Goal: Information Seeking & Learning: Get advice/opinions

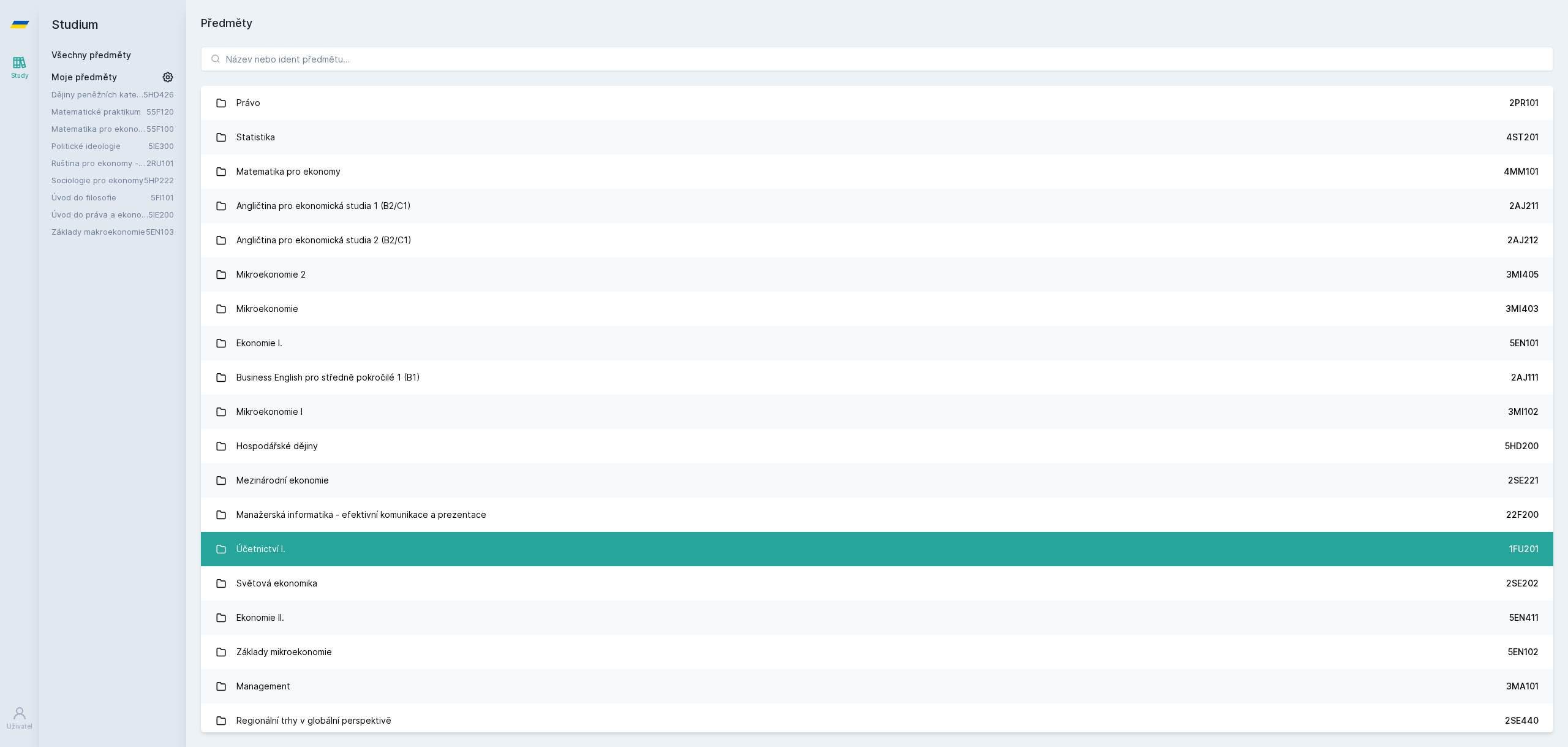
click at [362, 545] on link "Účetnictví I. 1FU201" at bounding box center [877, 549] width 1353 height 34
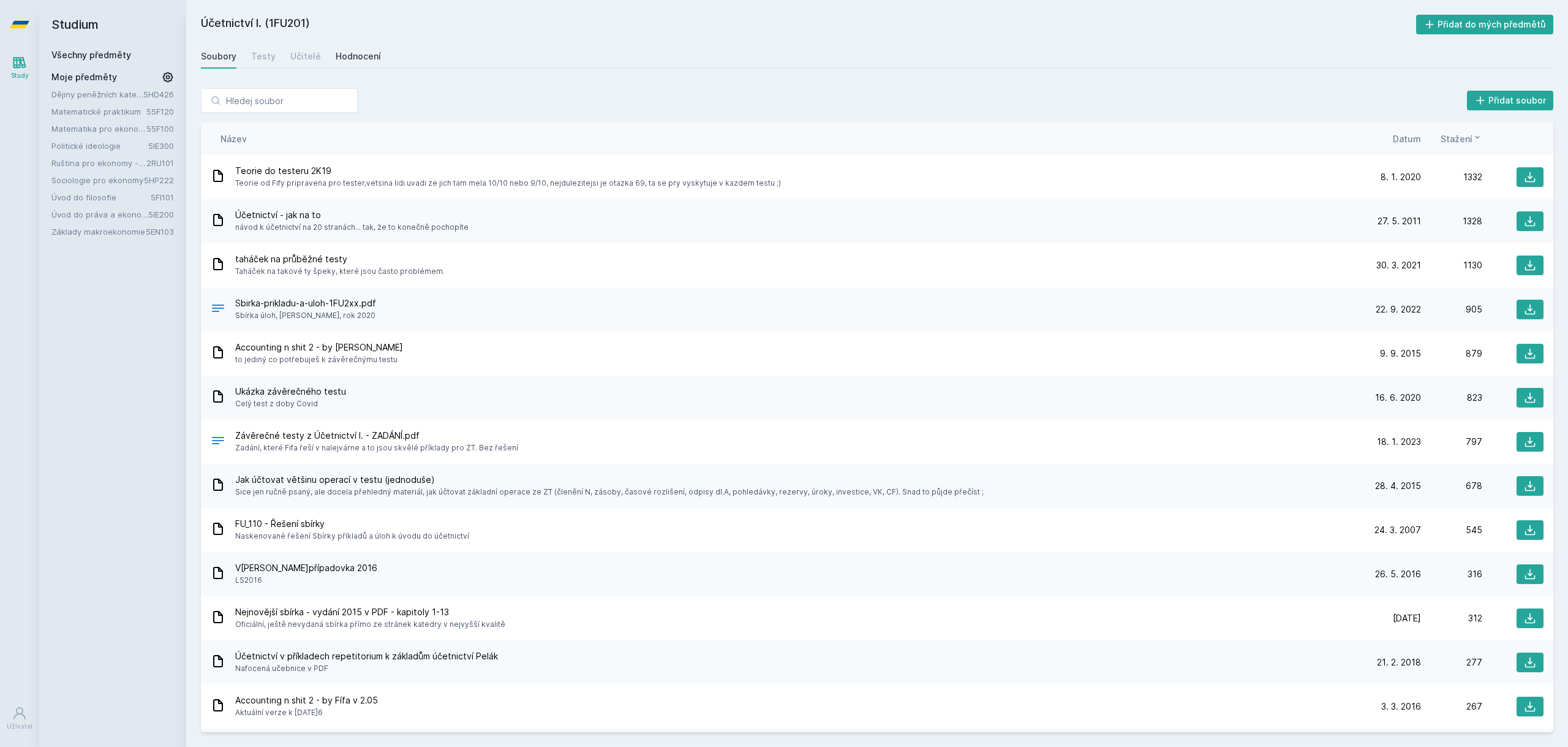
click at [336, 55] on div "Hodnocení" at bounding box center [359, 56] width 45 height 12
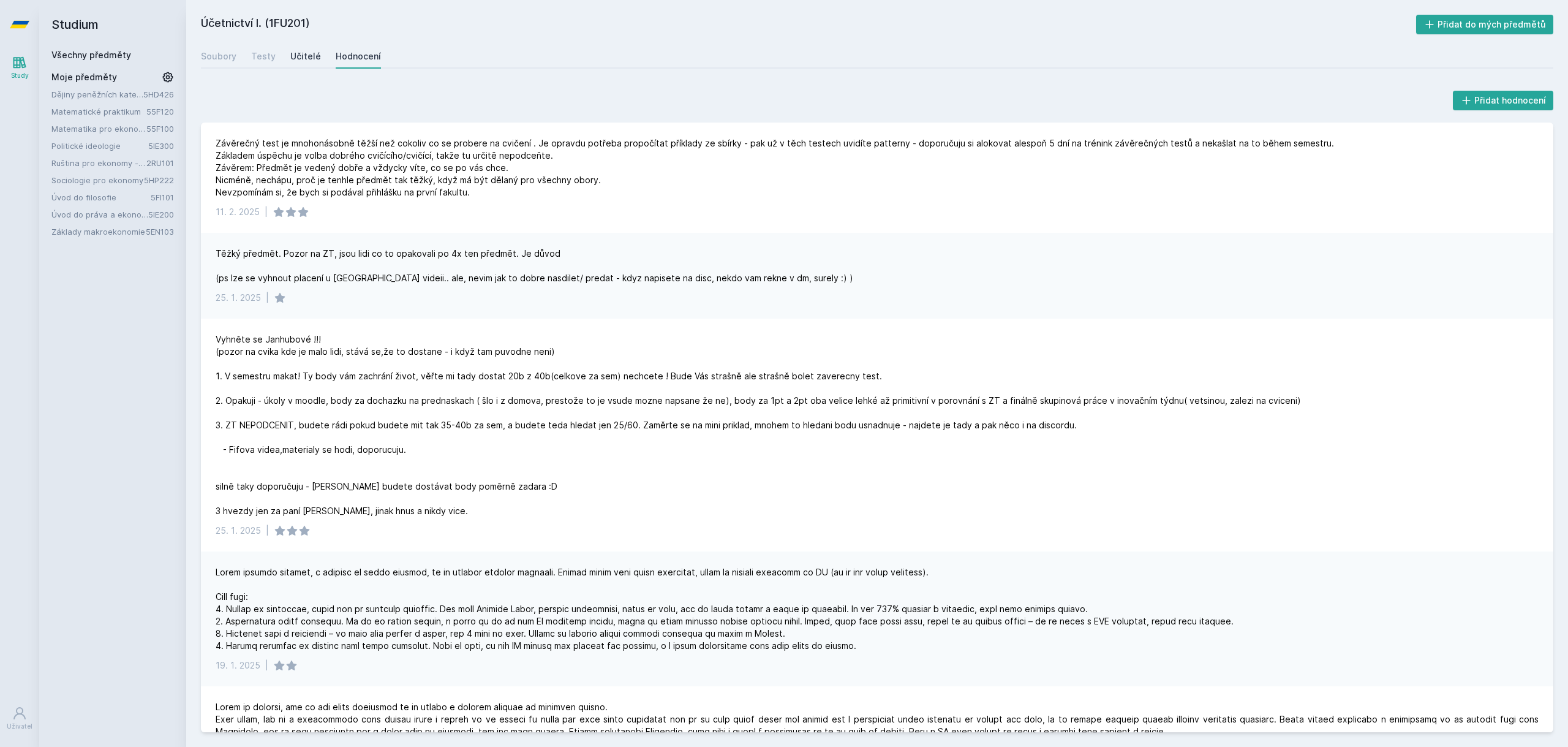
click at [311, 59] on div "Učitelé" at bounding box center [305, 56] width 31 height 12
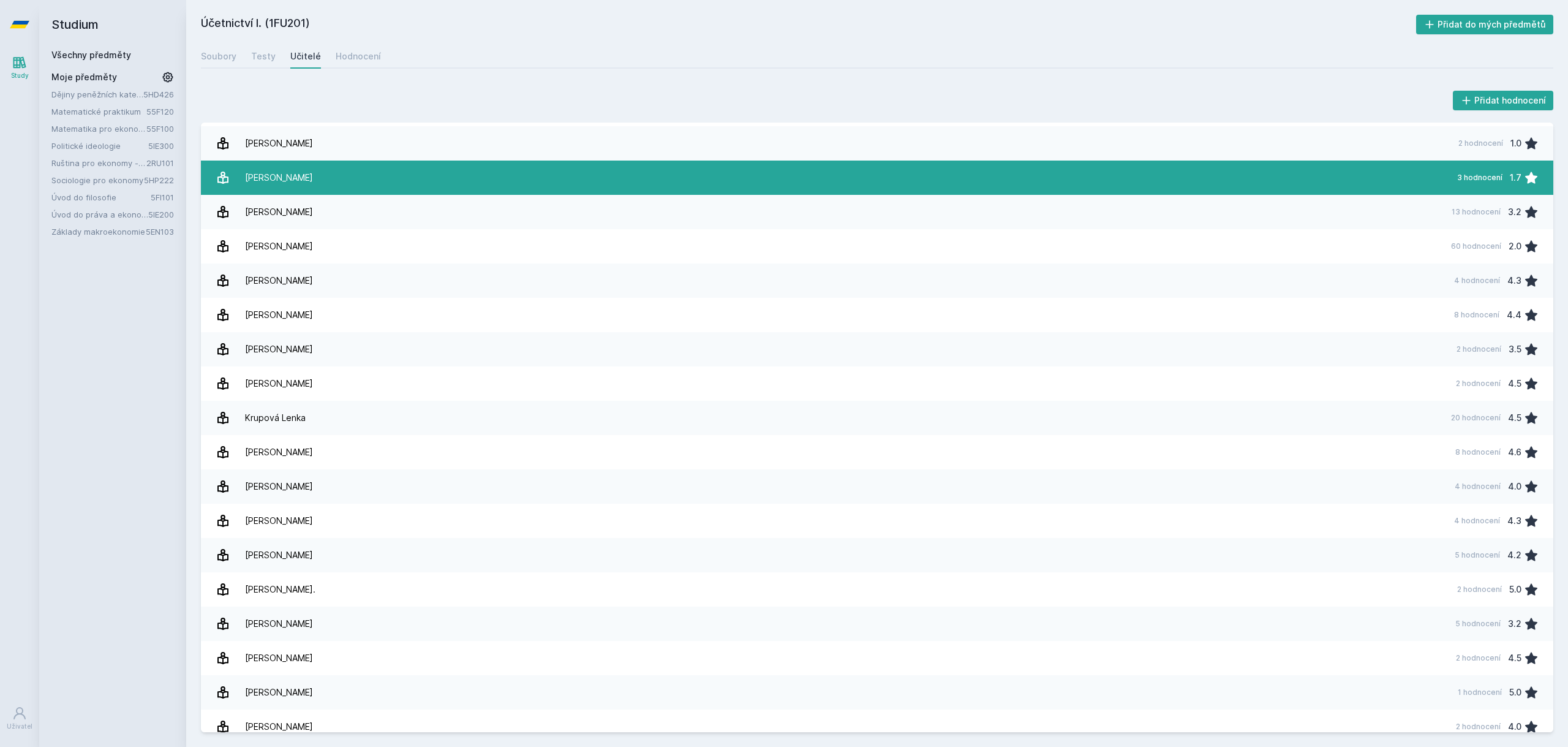
scroll to position [543, 0]
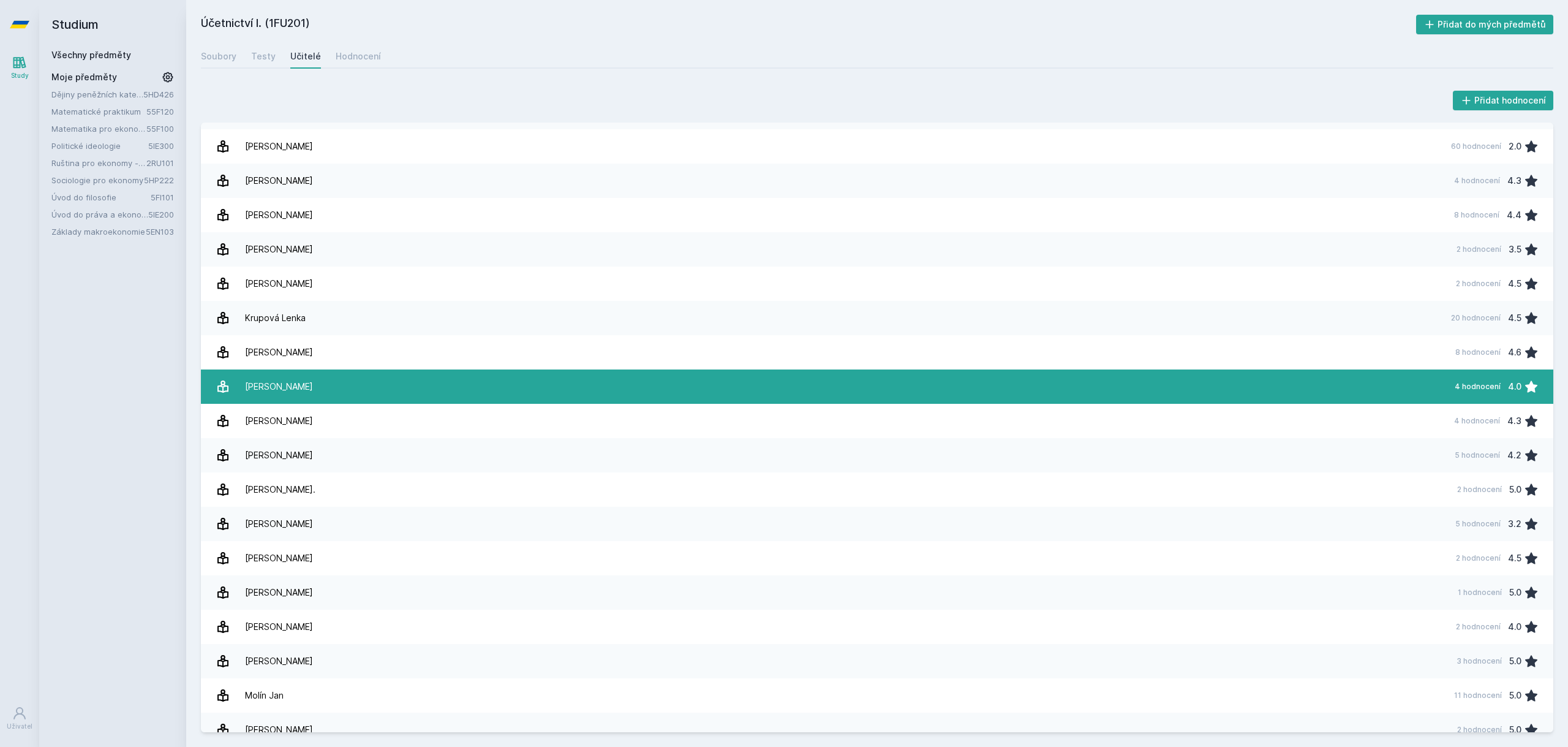
click at [427, 396] on link "[PERSON_NAME] 4 hodnocení 4.0" at bounding box center [877, 387] width 1353 height 34
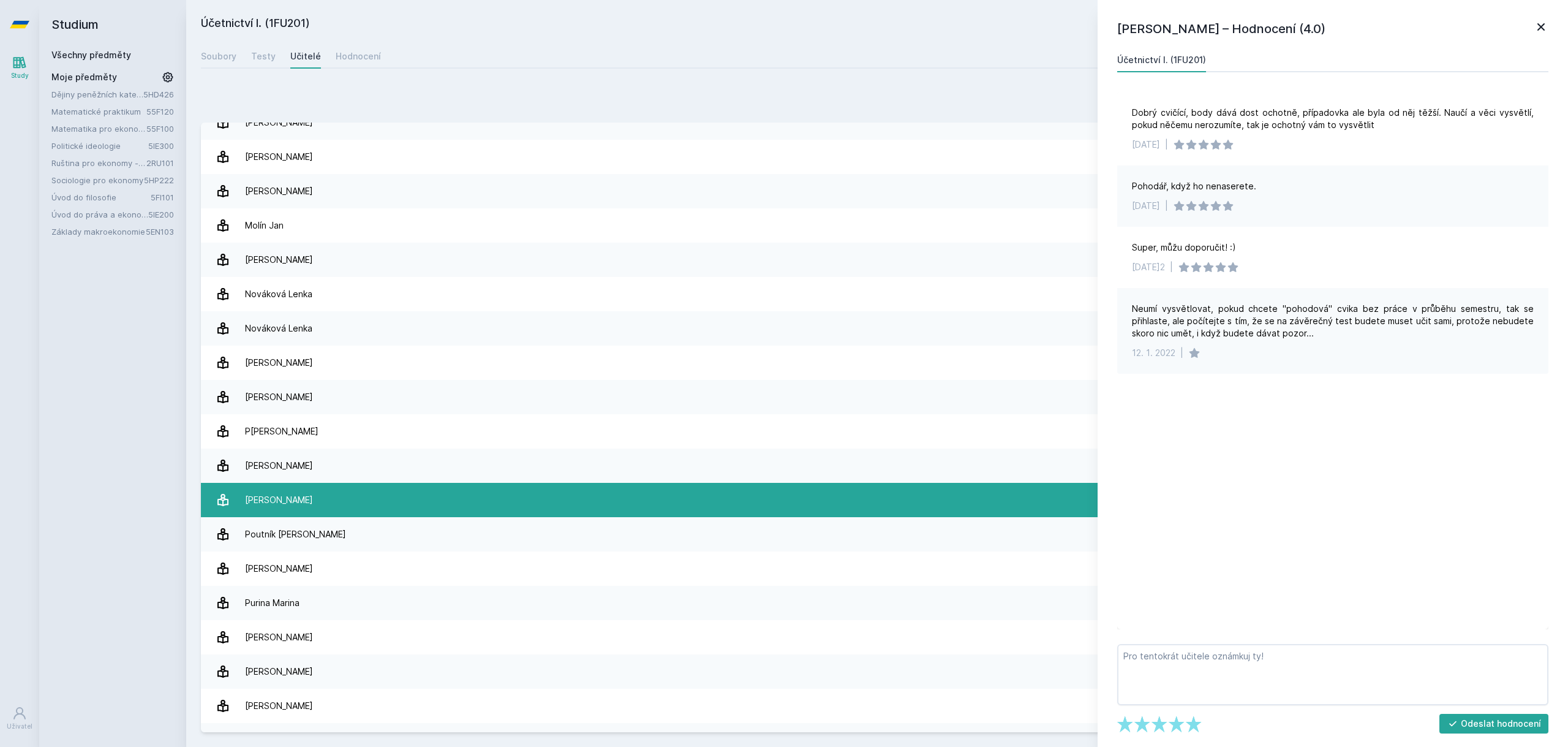
scroll to position [1094, 0]
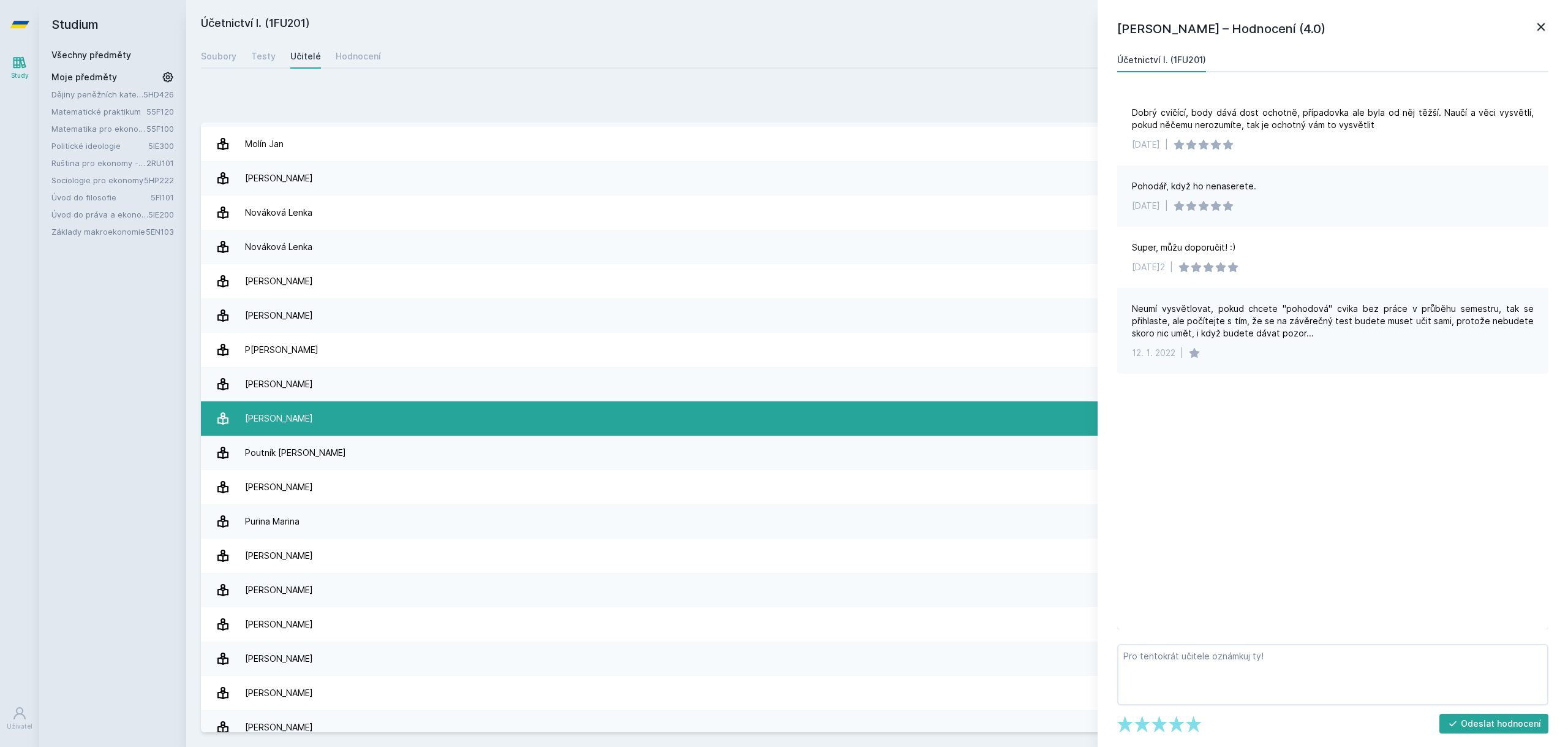
click at [416, 423] on link "[PERSON_NAME] 5 hodnocení 2.2" at bounding box center [877, 418] width 1353 height 34
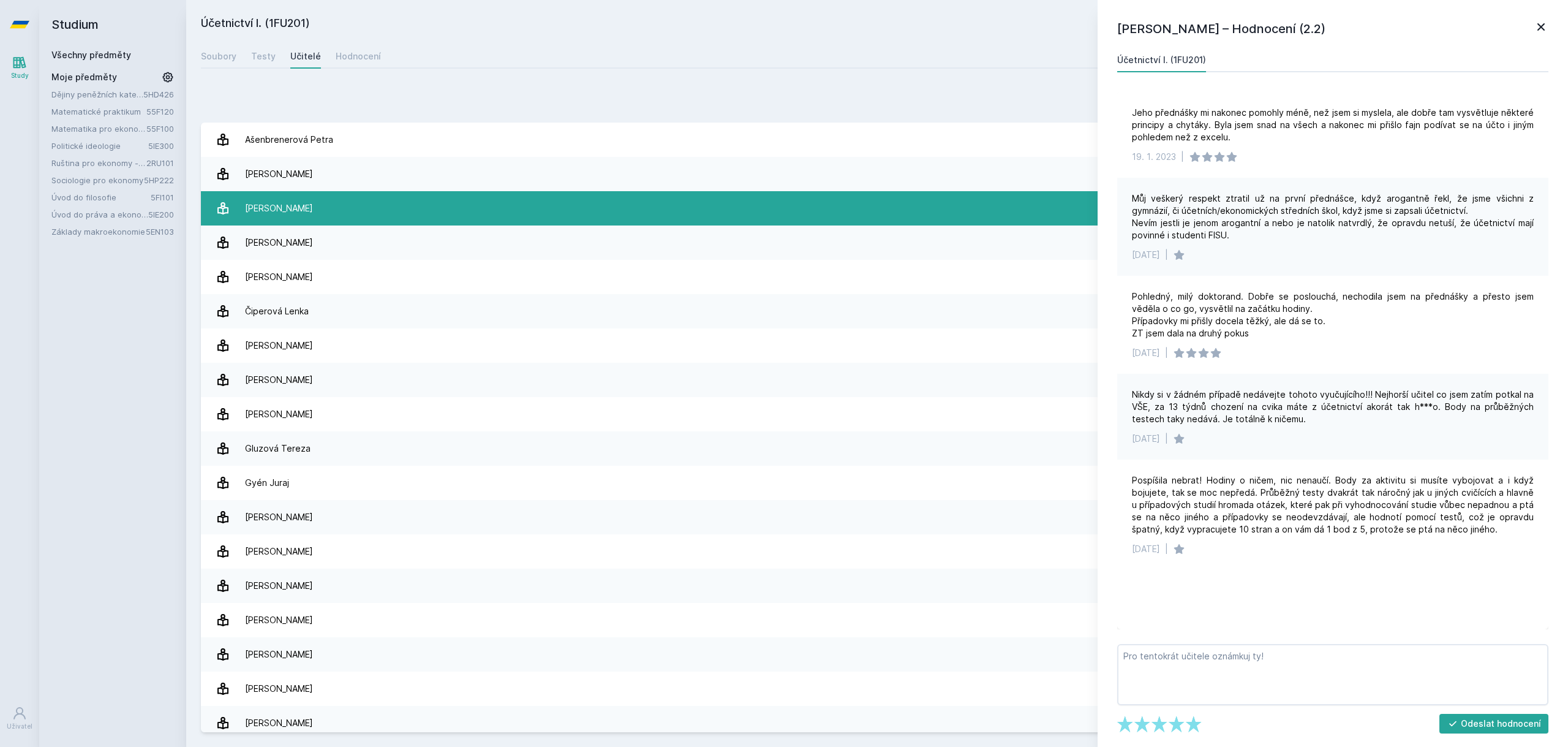
click at [365, 210] on link "[PERSON_NAME] 44 hodnocení 3.1" at bounding box center [877, 209] width 1353 height 34
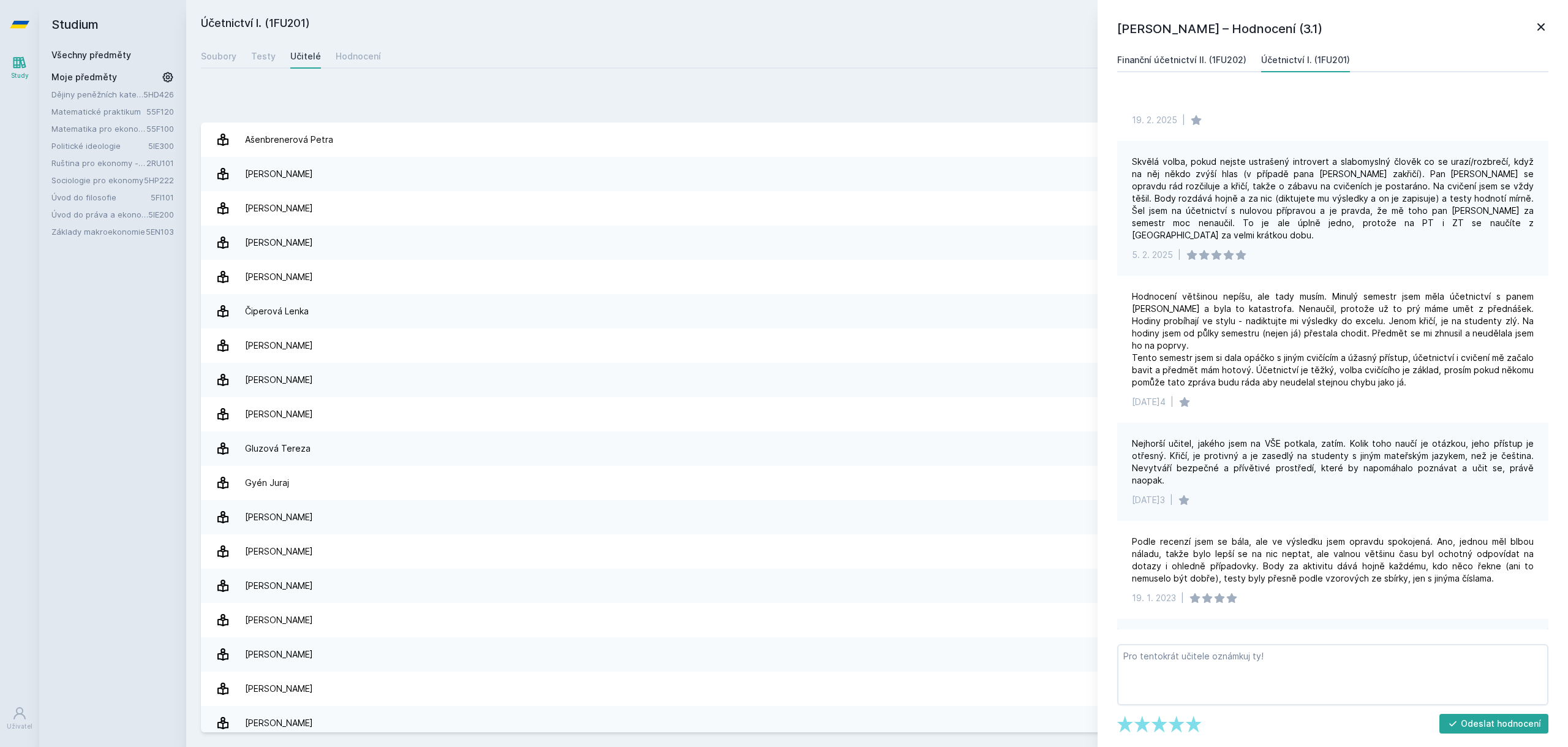
click at [1146, 64] on div "Finanční účetnictví II. (1FU202)" at bounding box center [1181, 60] width 129 height 12
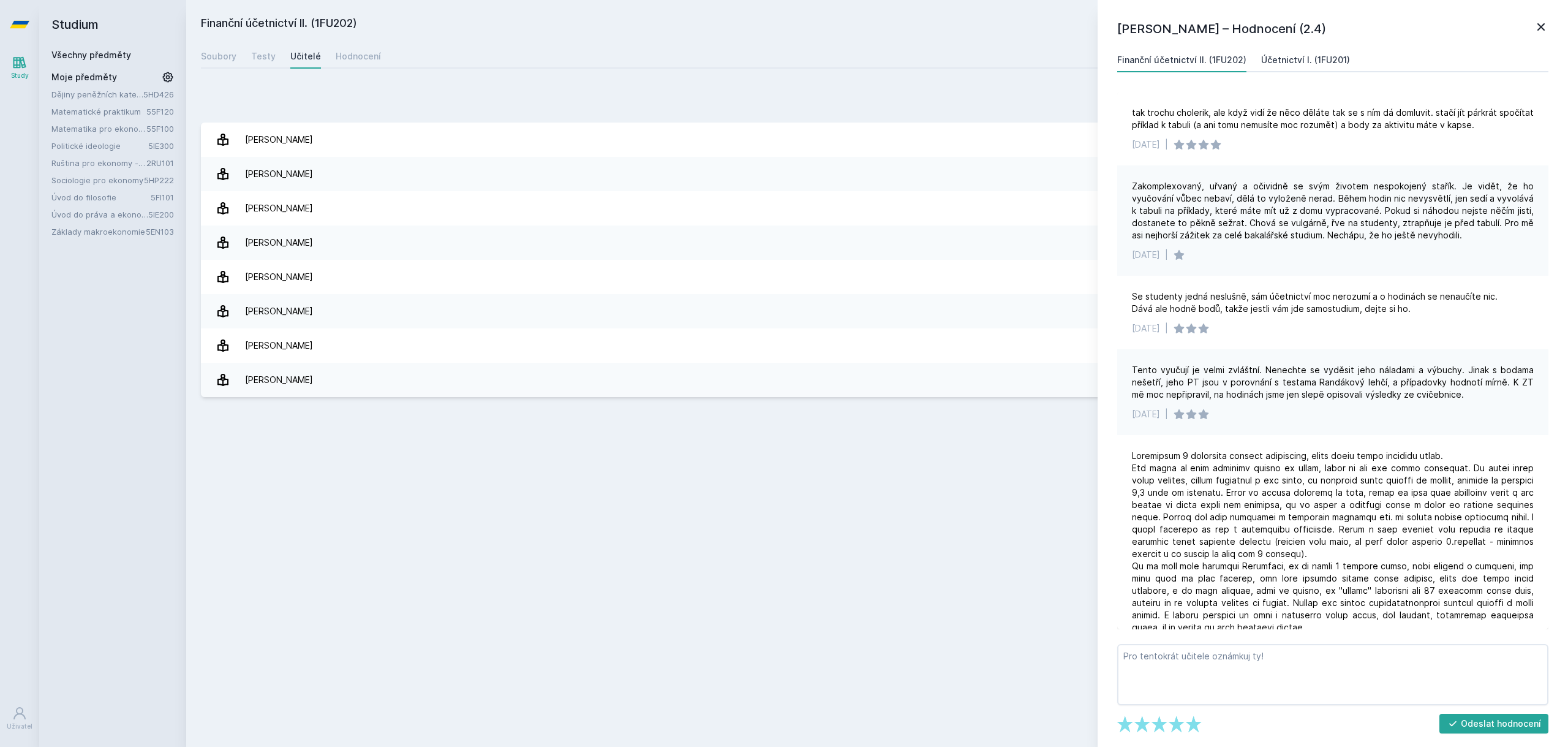
click at [1279, 66] on div "Účetnictví I. (1FU201)" at bounding box center [1305, 60] width 89 height 12
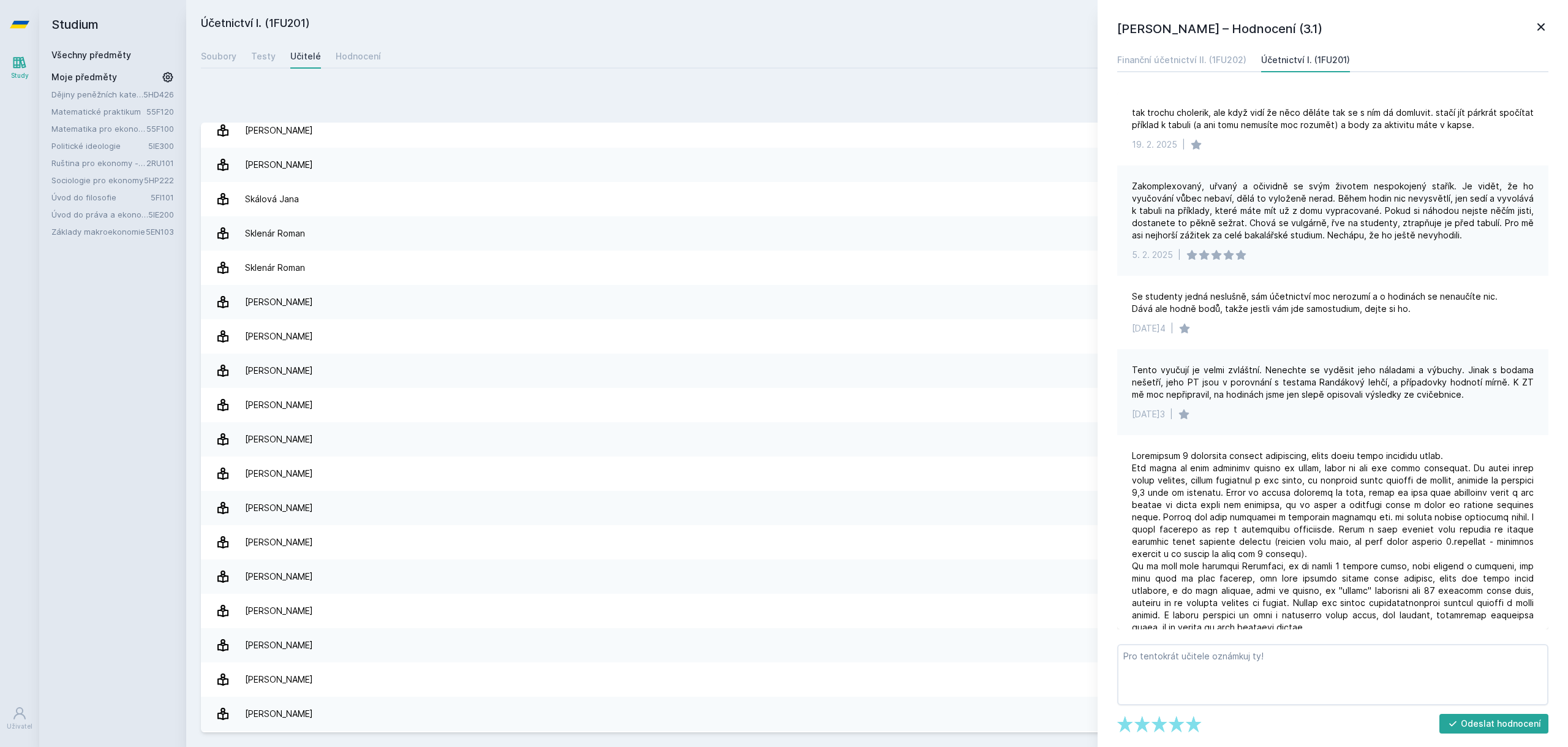
scroll to position [1895, 0]
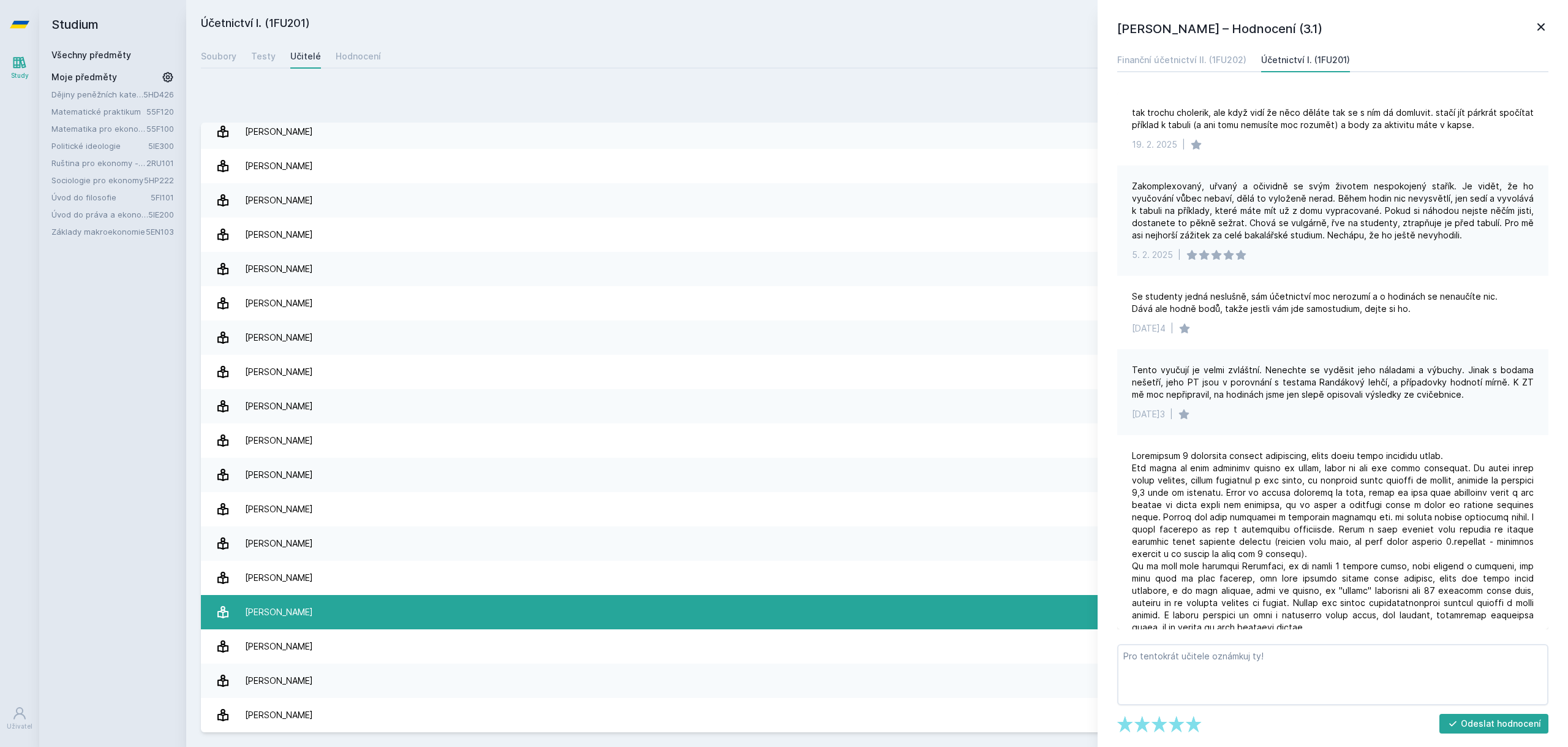
click at [382, 610] on link "[PERSON_NAME] 14 hodnocení 1.6" at bounding box center [877, 612] width 1353 height 34
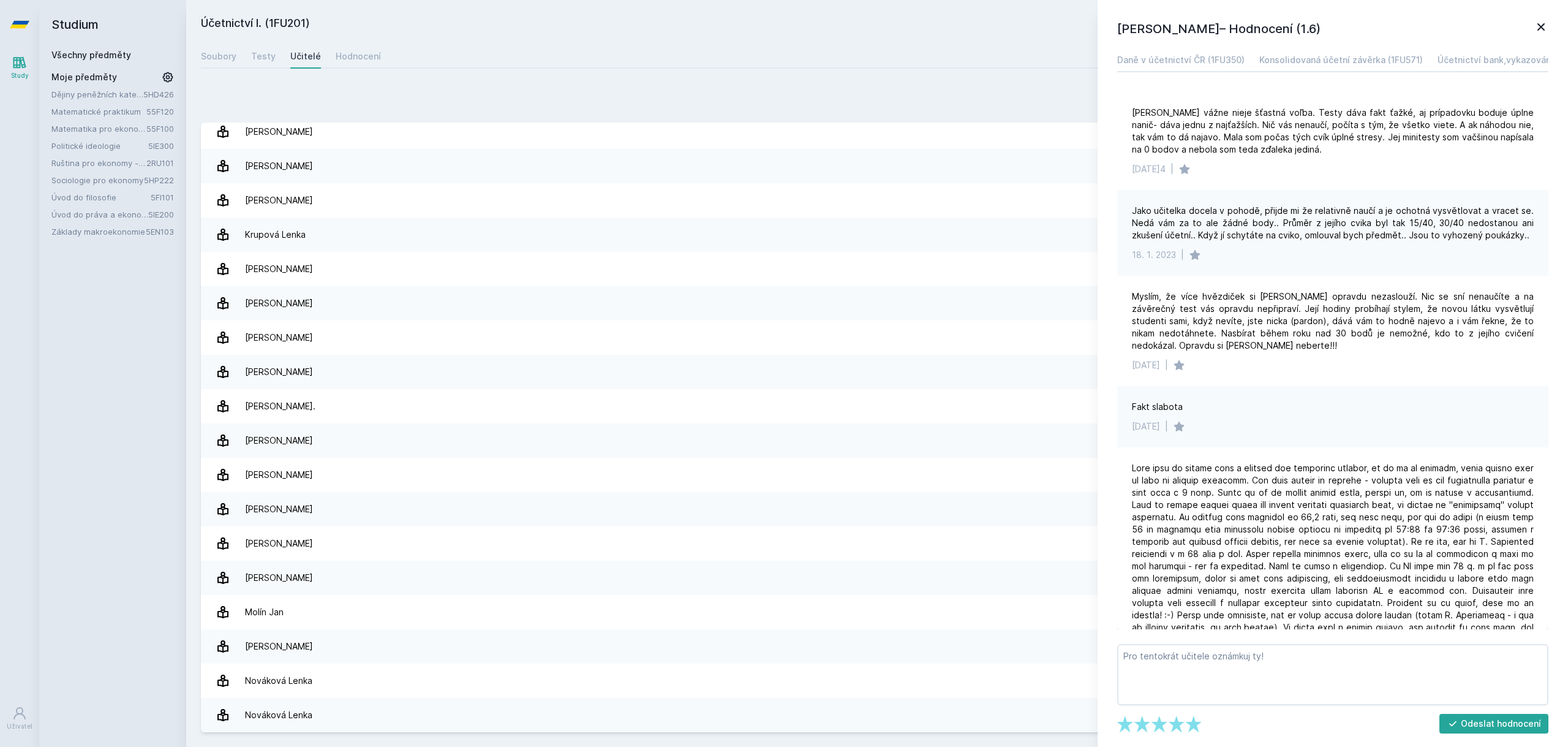
scroll to position [425, 0]
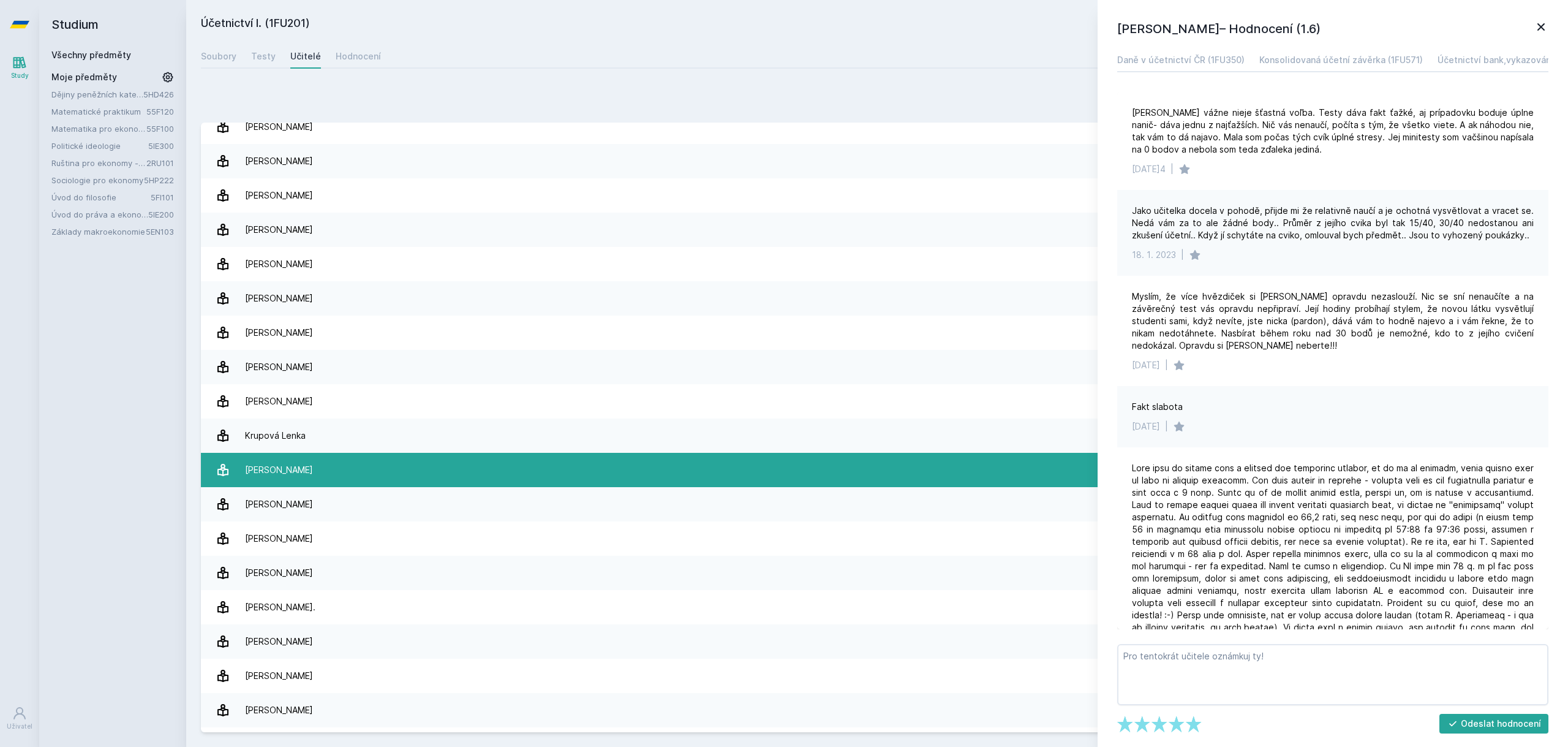
click at [335, 469] on link "[PERSON_NAME] 8 hodnocení 4.6" at bounding box center [877, 470] width 1353 height 34
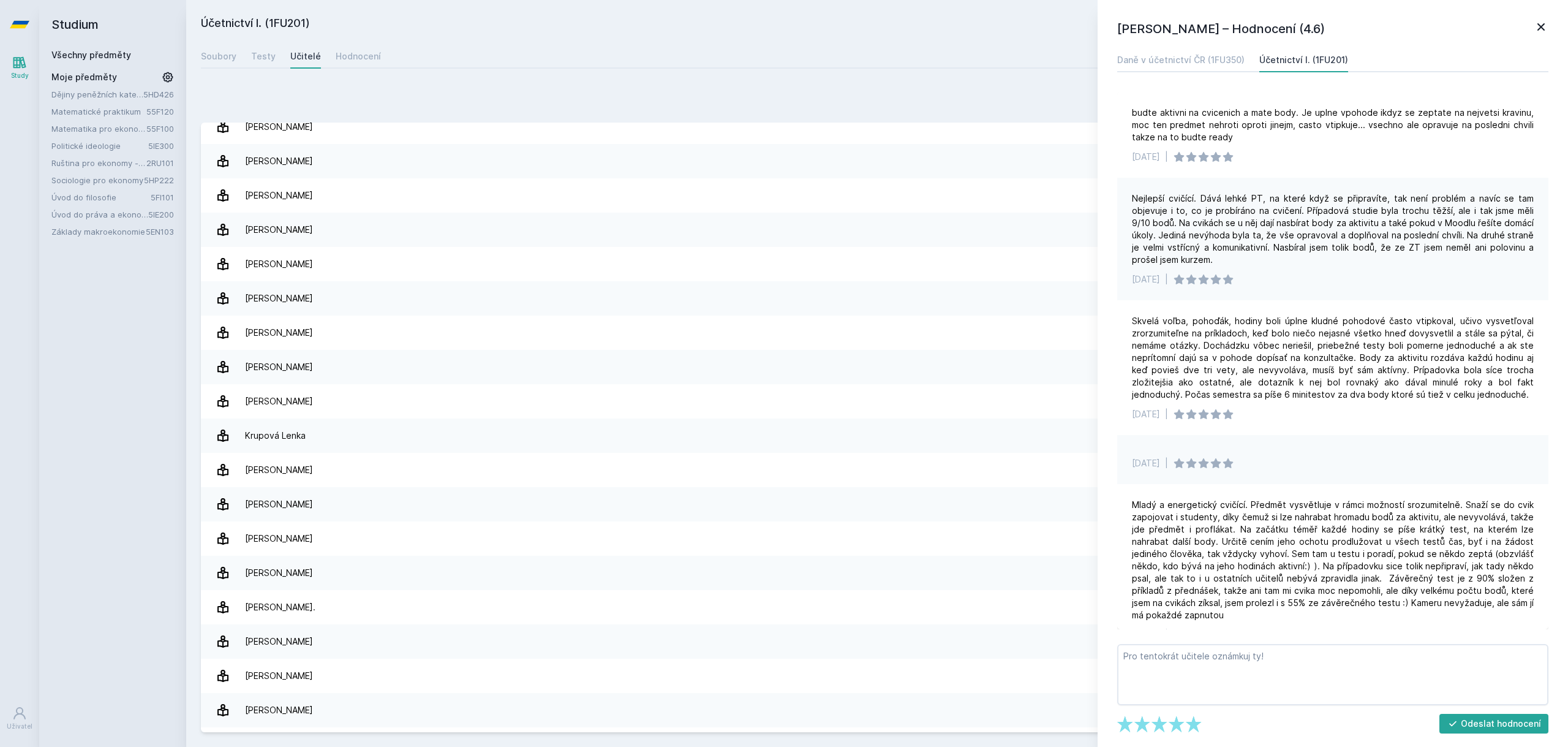
click at [110, 125] on link "Matematika pro ekonomy (Matematika A)" at bounding box center [99, 129] width 95 height 12
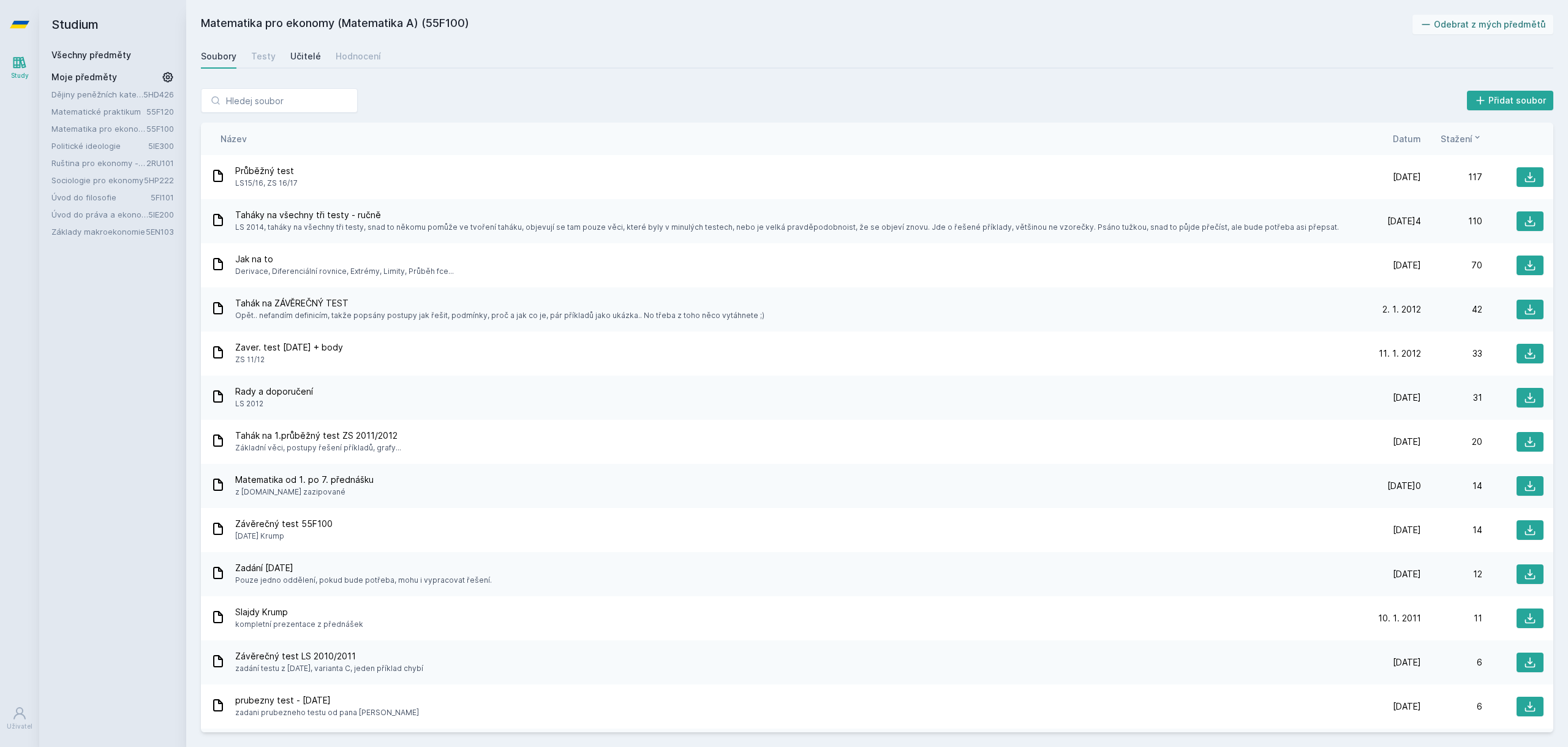
click at [307, 56] on div "Učitelé" at bounding box center [305, 56] width 31 height 12
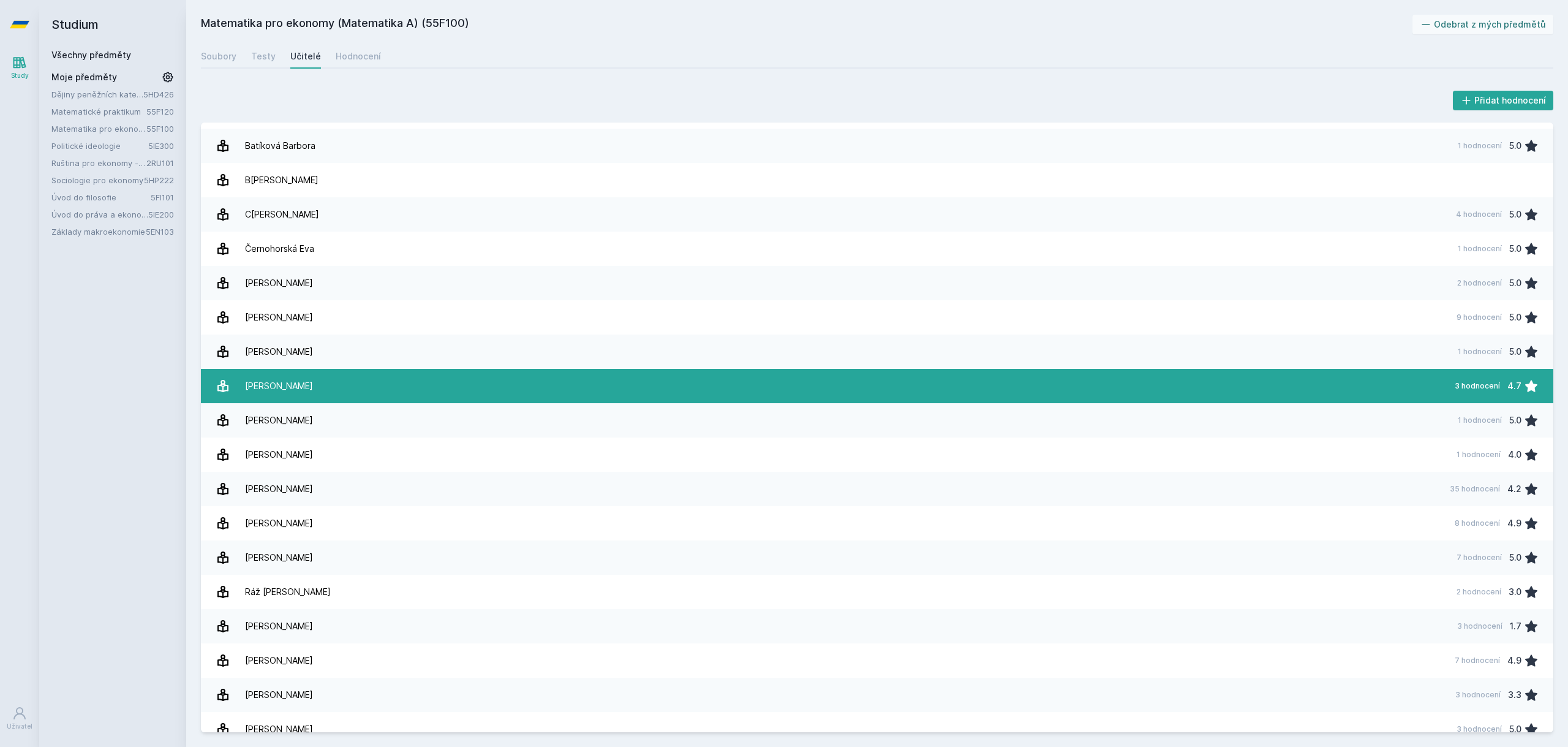
scroll to position [43, 0]
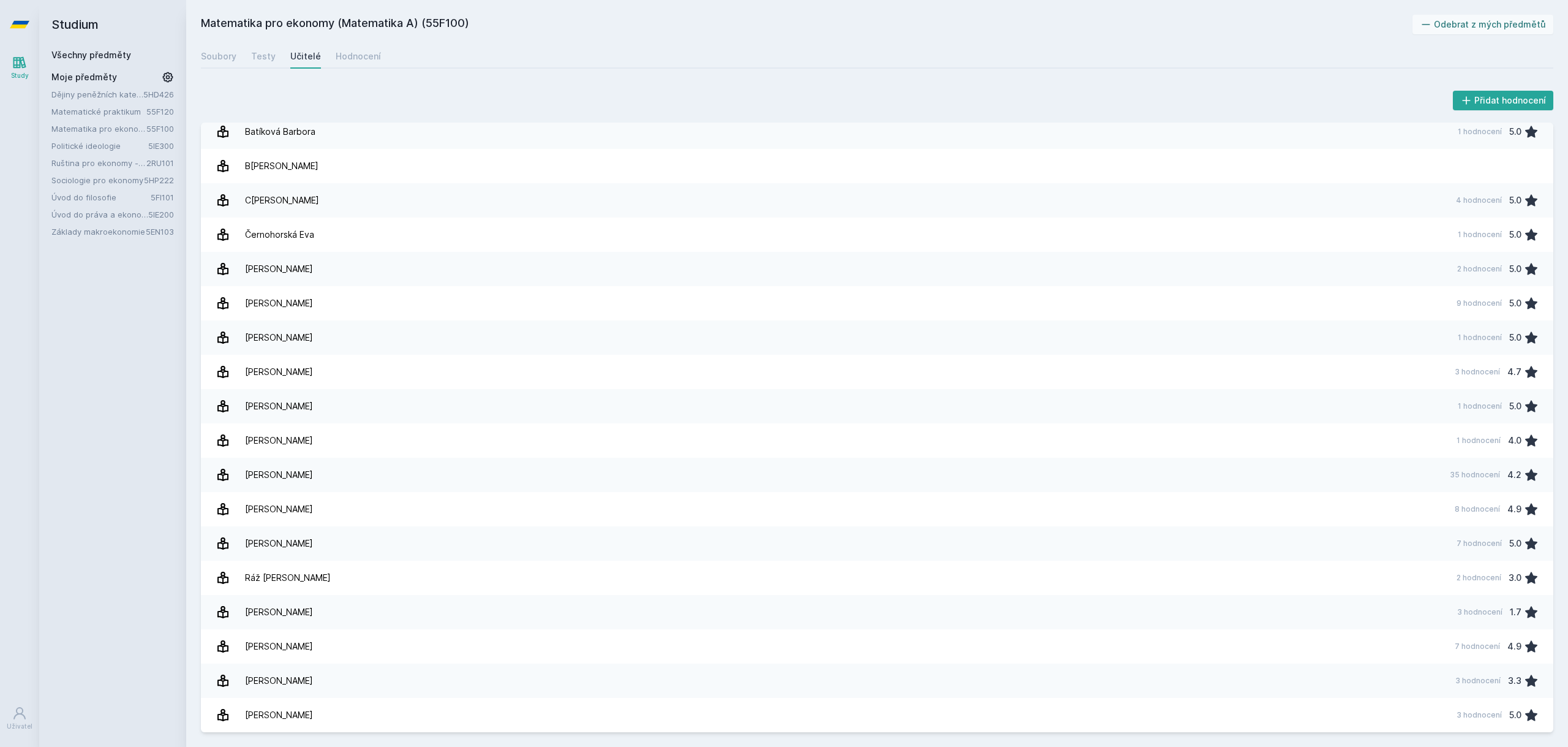
click at [30, 68] on link "Study" at bounding box center [20, 67] width 34 height 37
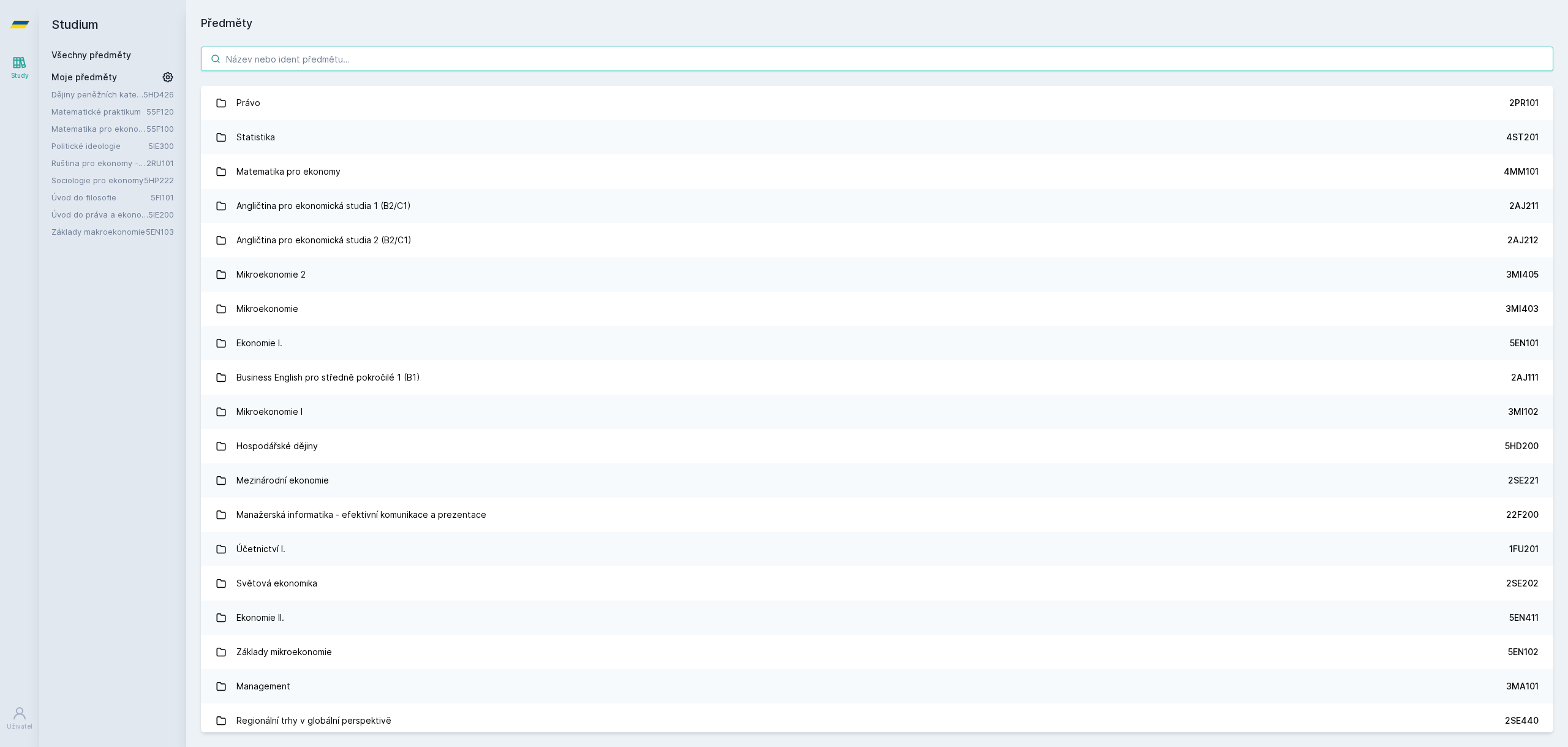
click at [476, 63] on input "search" at bounding box center [877, 59] width 1353 height 25
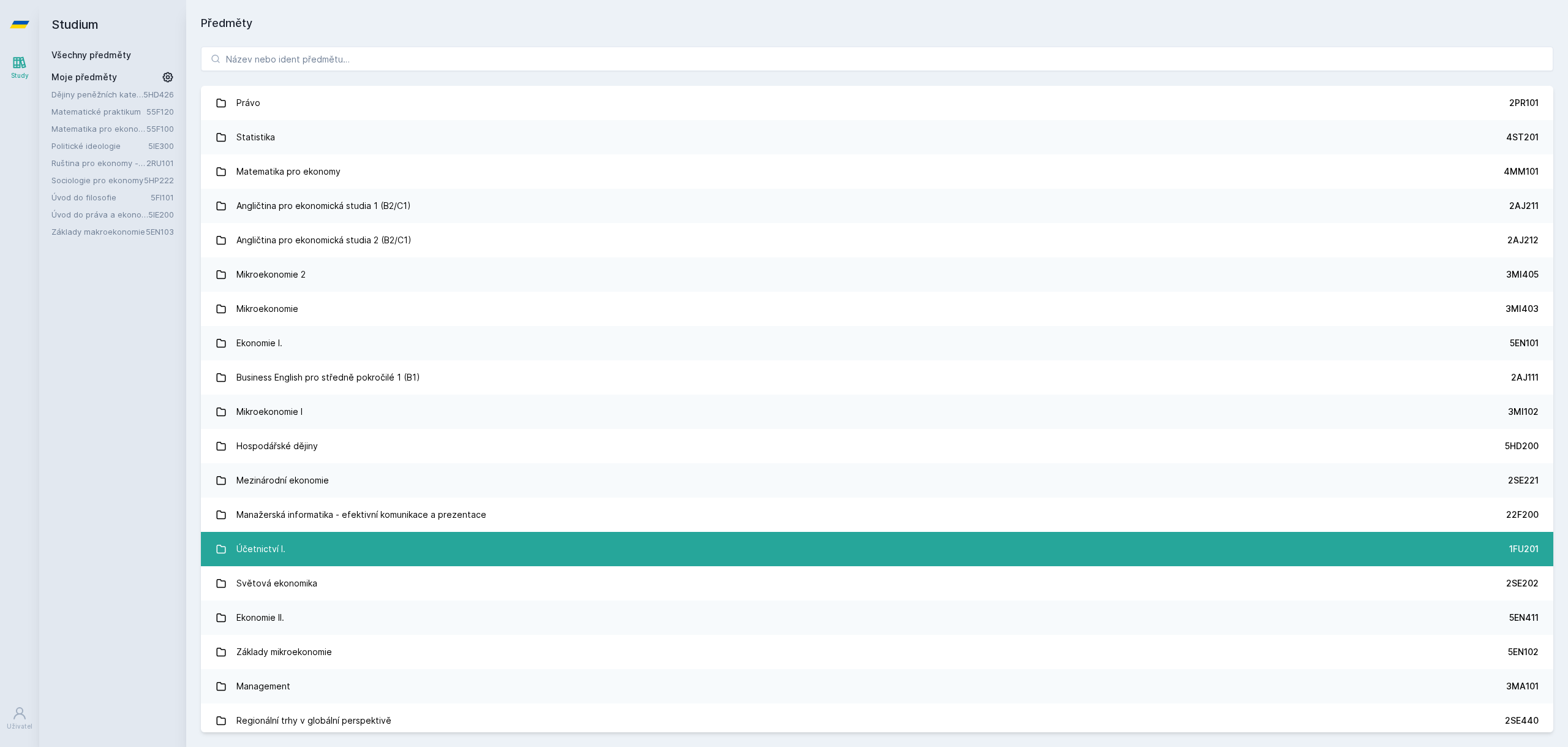
click at [450, 541] on link "Účetnictví I. 1FU201" at bounding box center [877, 549] width 1353 height 34
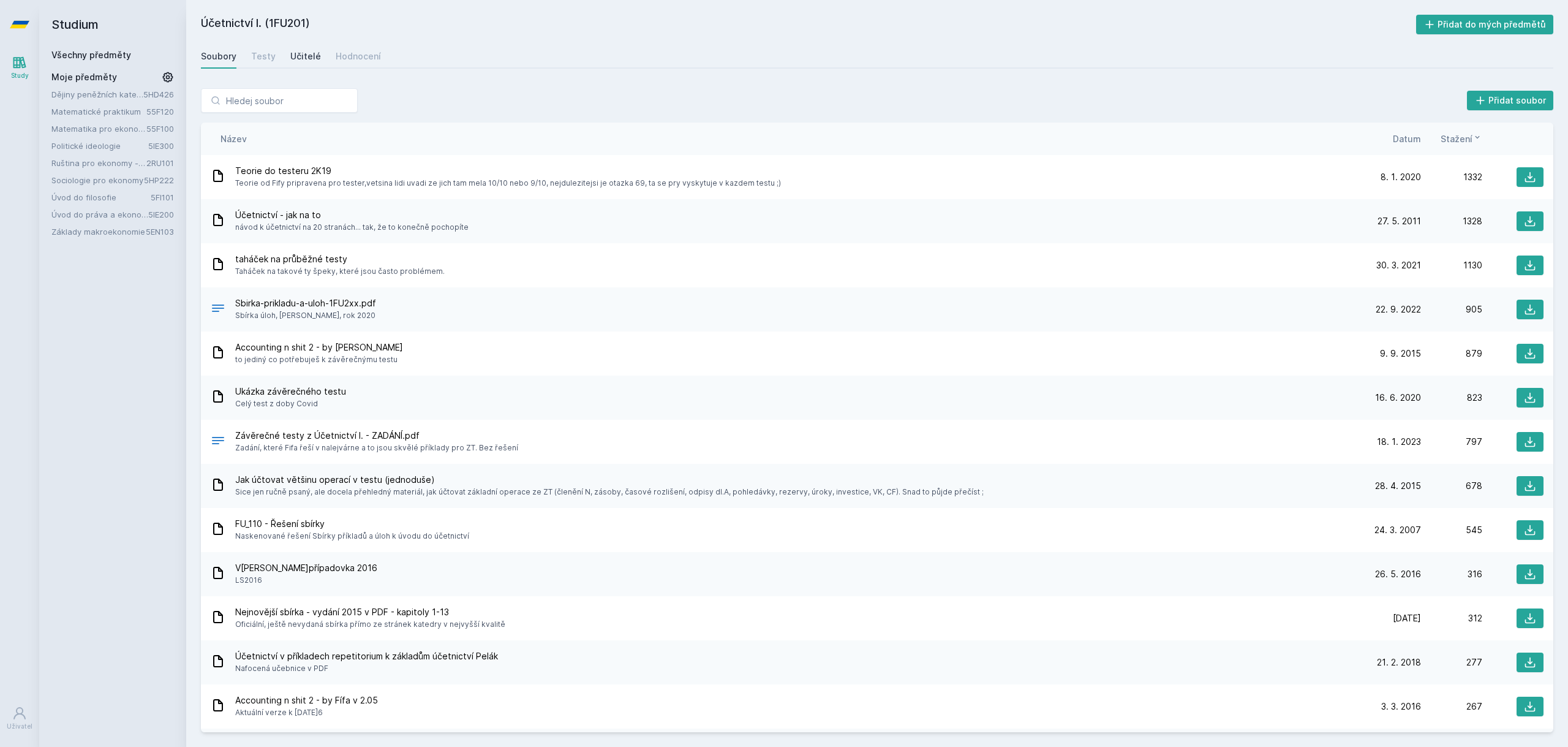
click at [311, 57] on div "Učitelé" at bounding box center [305, 56] width 31 height 12
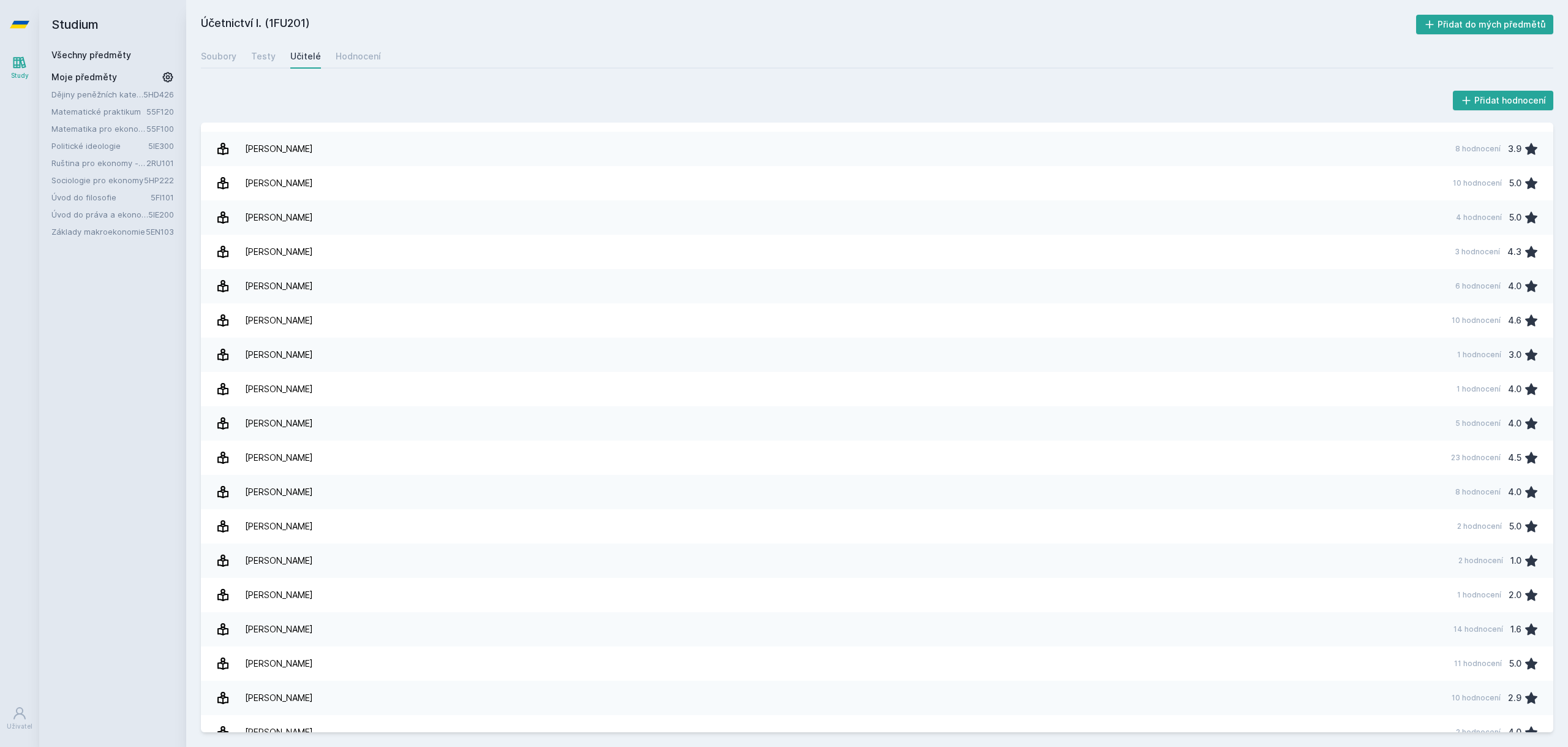
scroll to position [1895, 0]
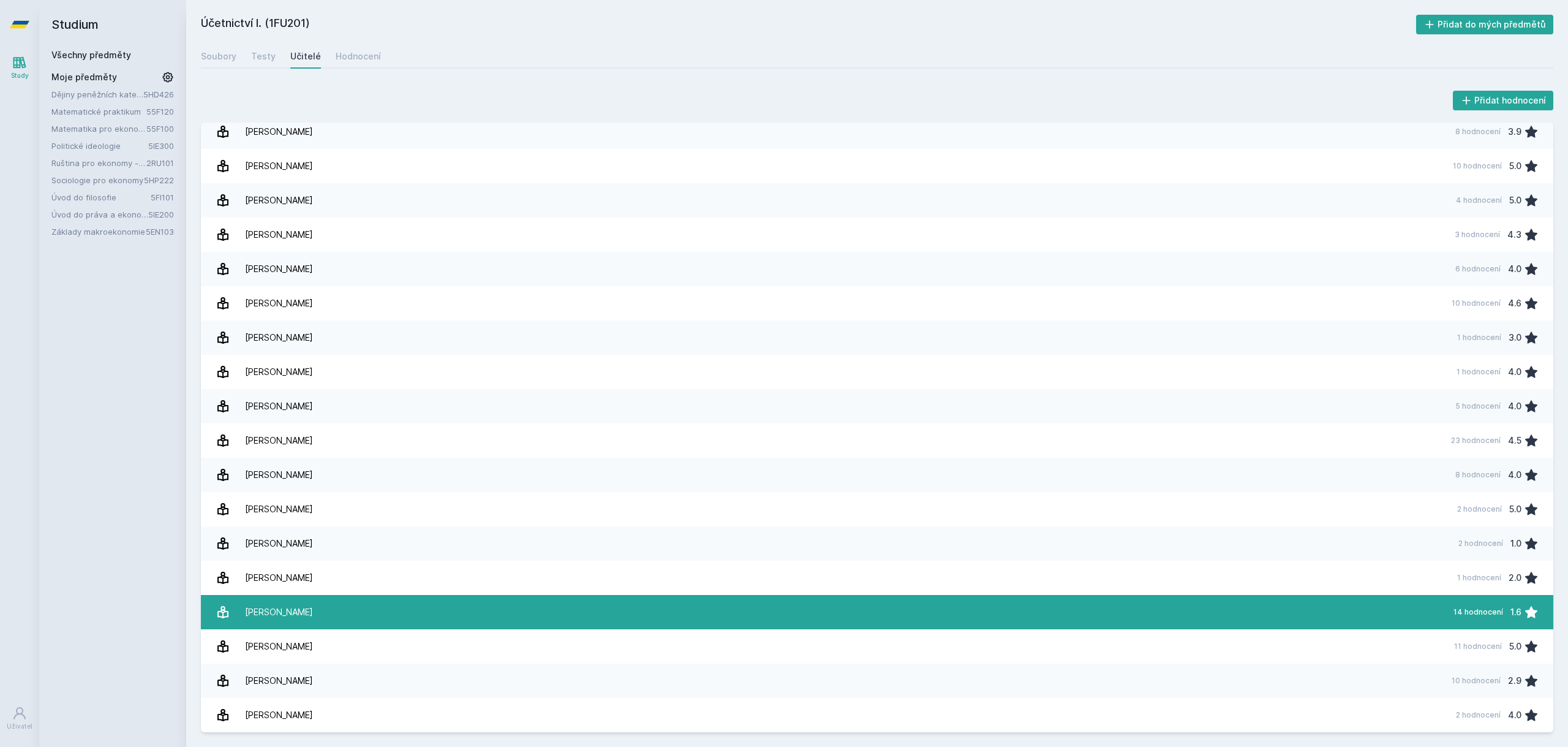
click at [376, 617] on link "[PERSON_NAME] 14 hodnocení 1.6" at bounding box center [877, 612] width 1353 height 34
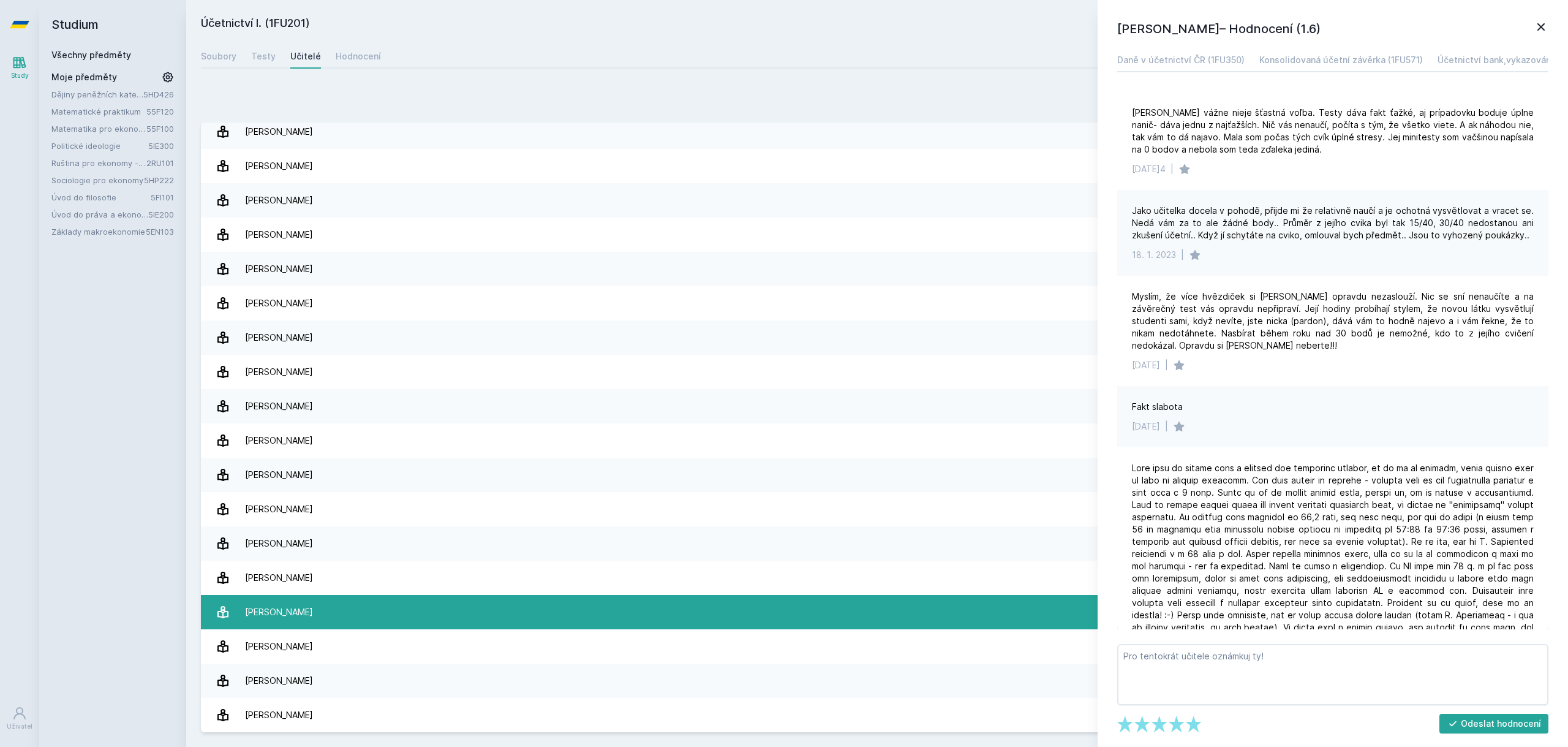
click at [376, 617] on link "[PERSON_NAME] 14 hodnocení 1.6" at bounding box center [877, 612] width 1353 height 34
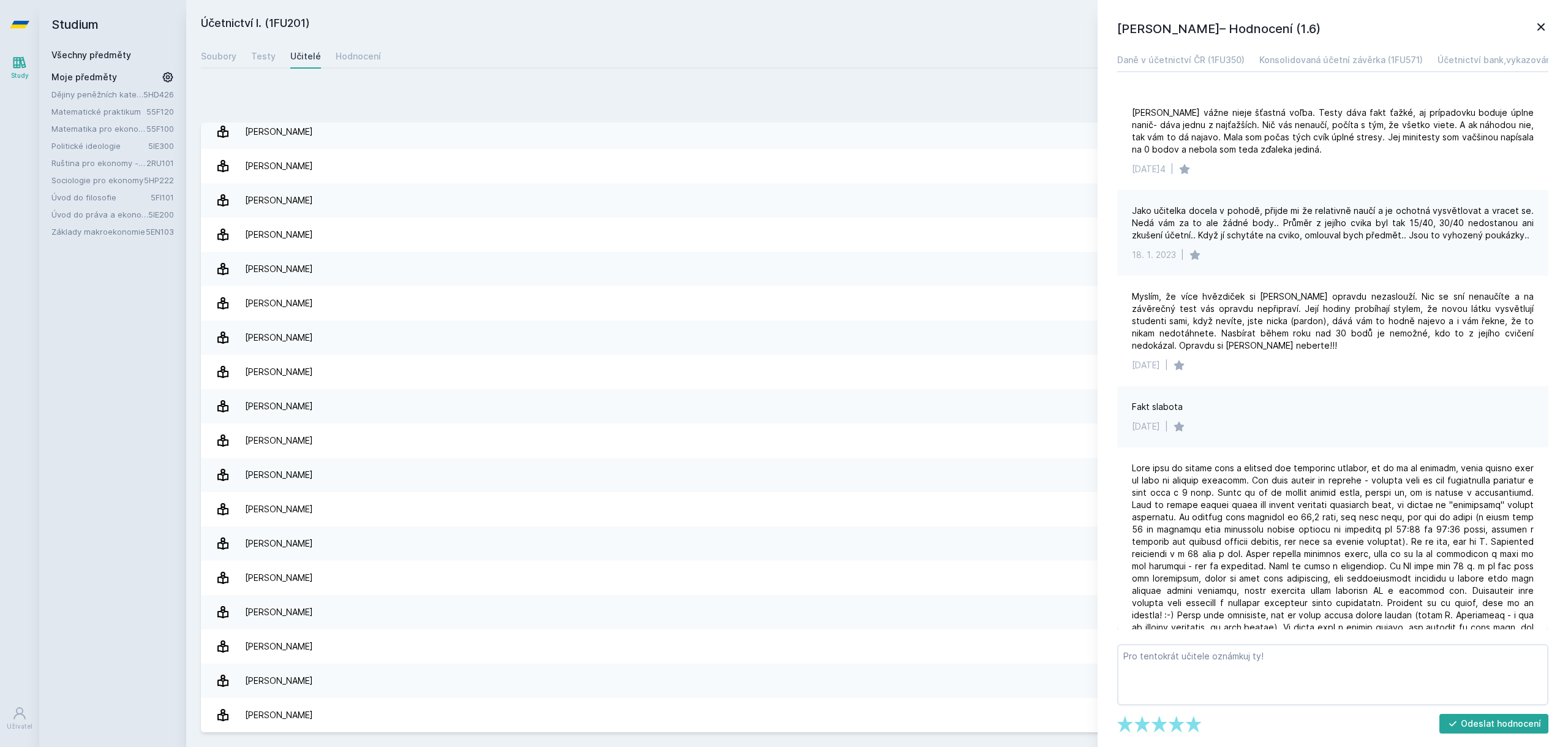
click at [1552, 28] on div "[PERSON_NAME] – Hodnocení (1.6) Daně v účetnictví ČR (1FU350) Konsolidovaná úče…" at bounding box center [1333, 373] width 470 height 747
click at [1542, 21] on icon at bounding box center [1541, 27] width 14 height 14
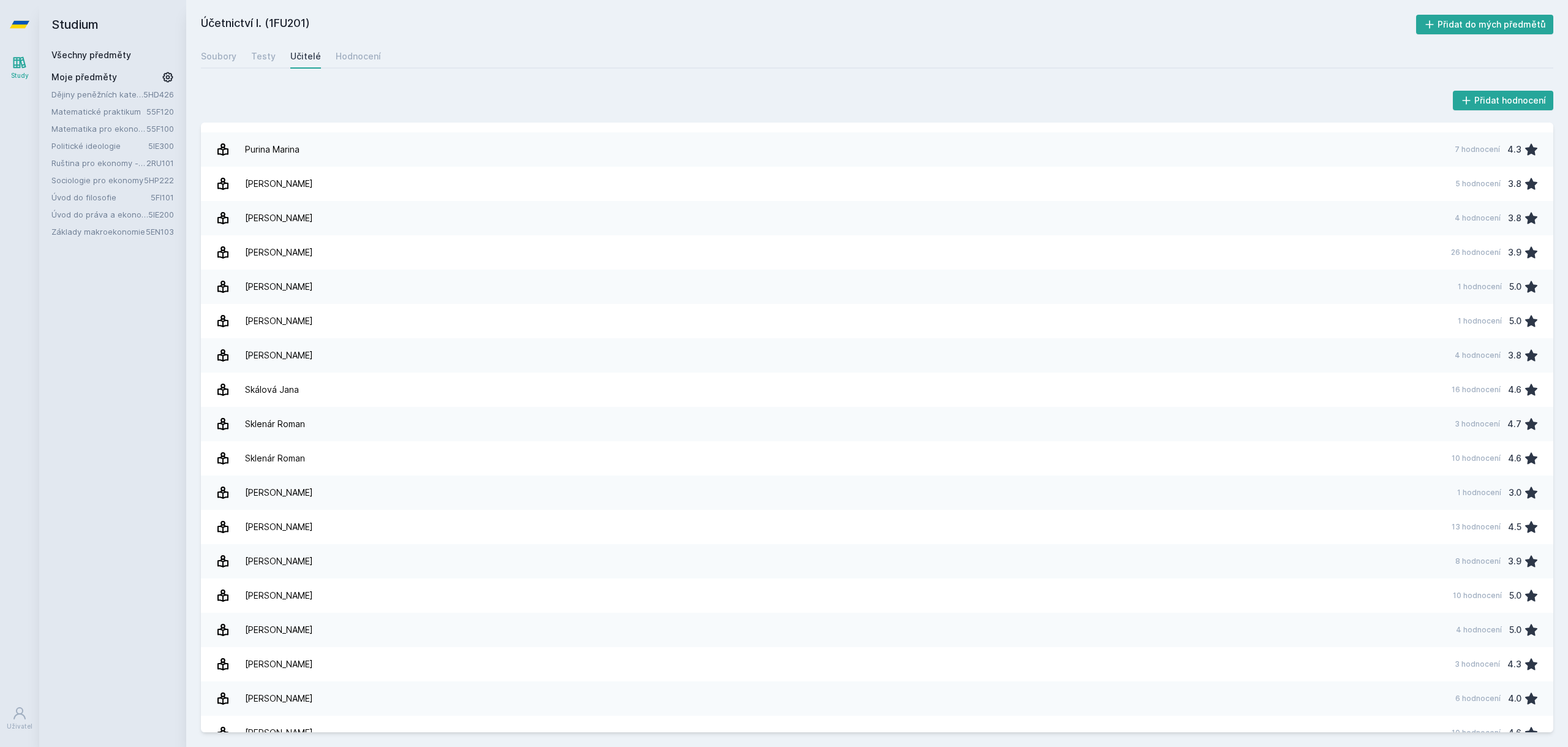
scroll to position [1405, 0]
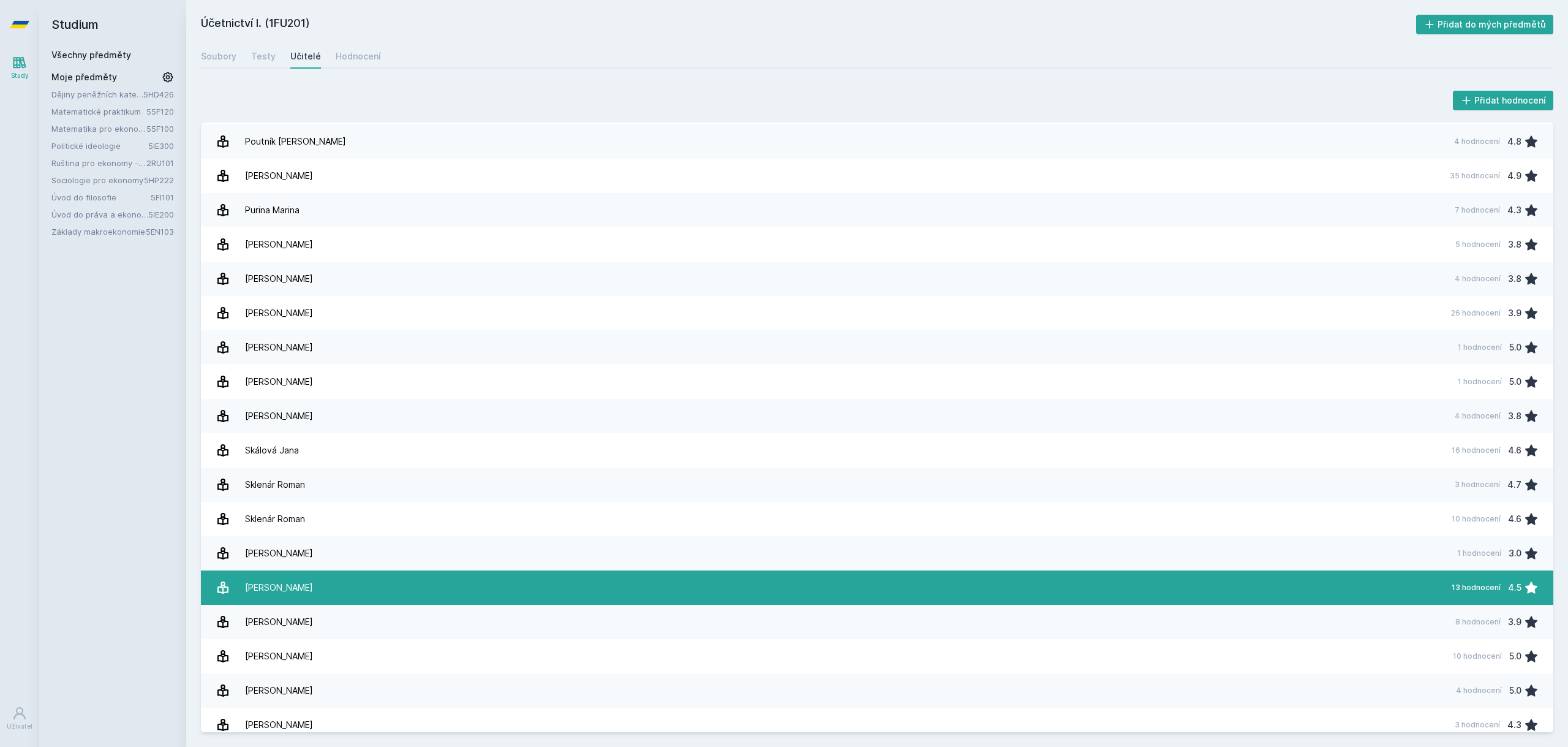
click at [477, 591] on link "[PERSON_NAME] 13 hodnocení 4.5" at bounding box center [877, 588] width 1353 height 34
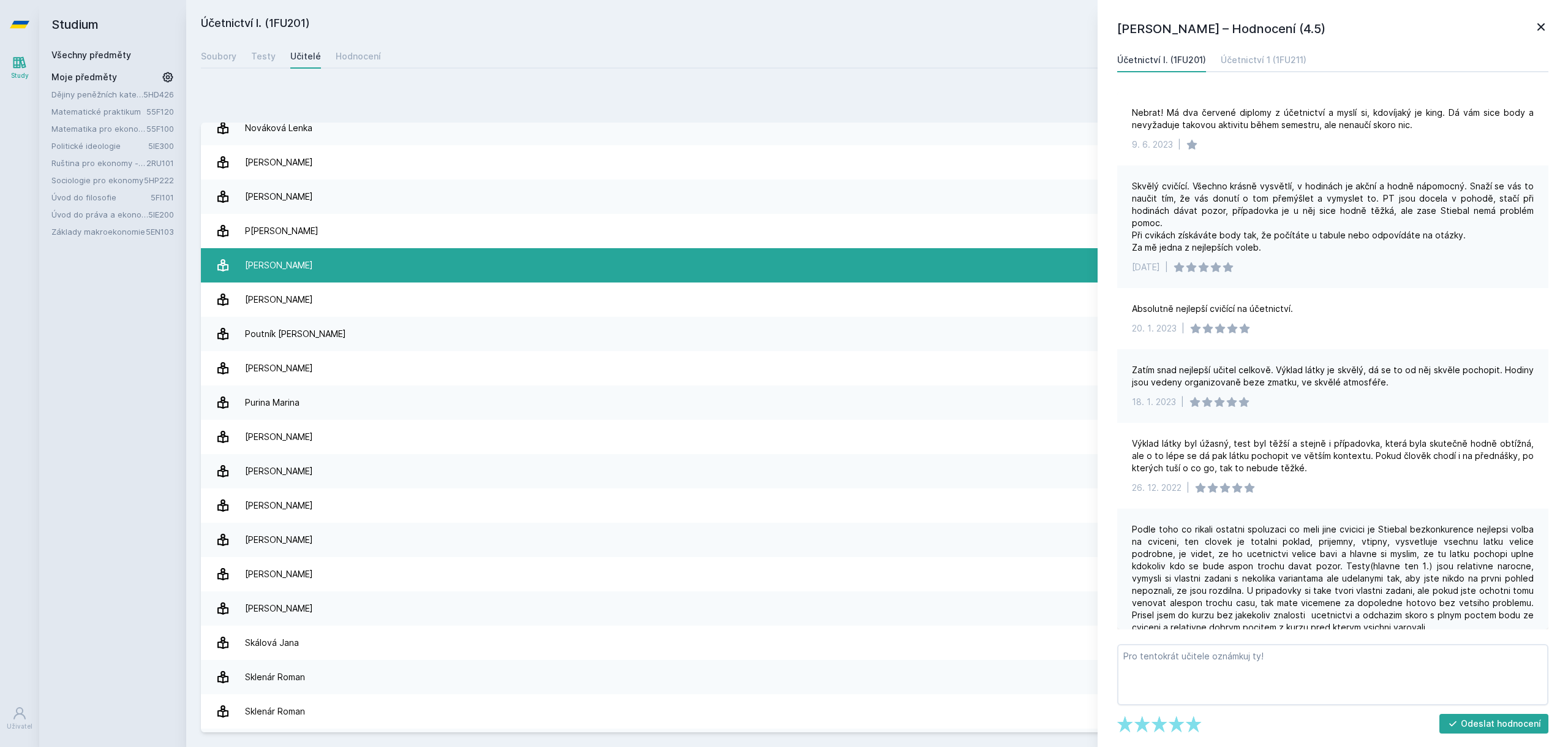
scroll to position [1410, 0]
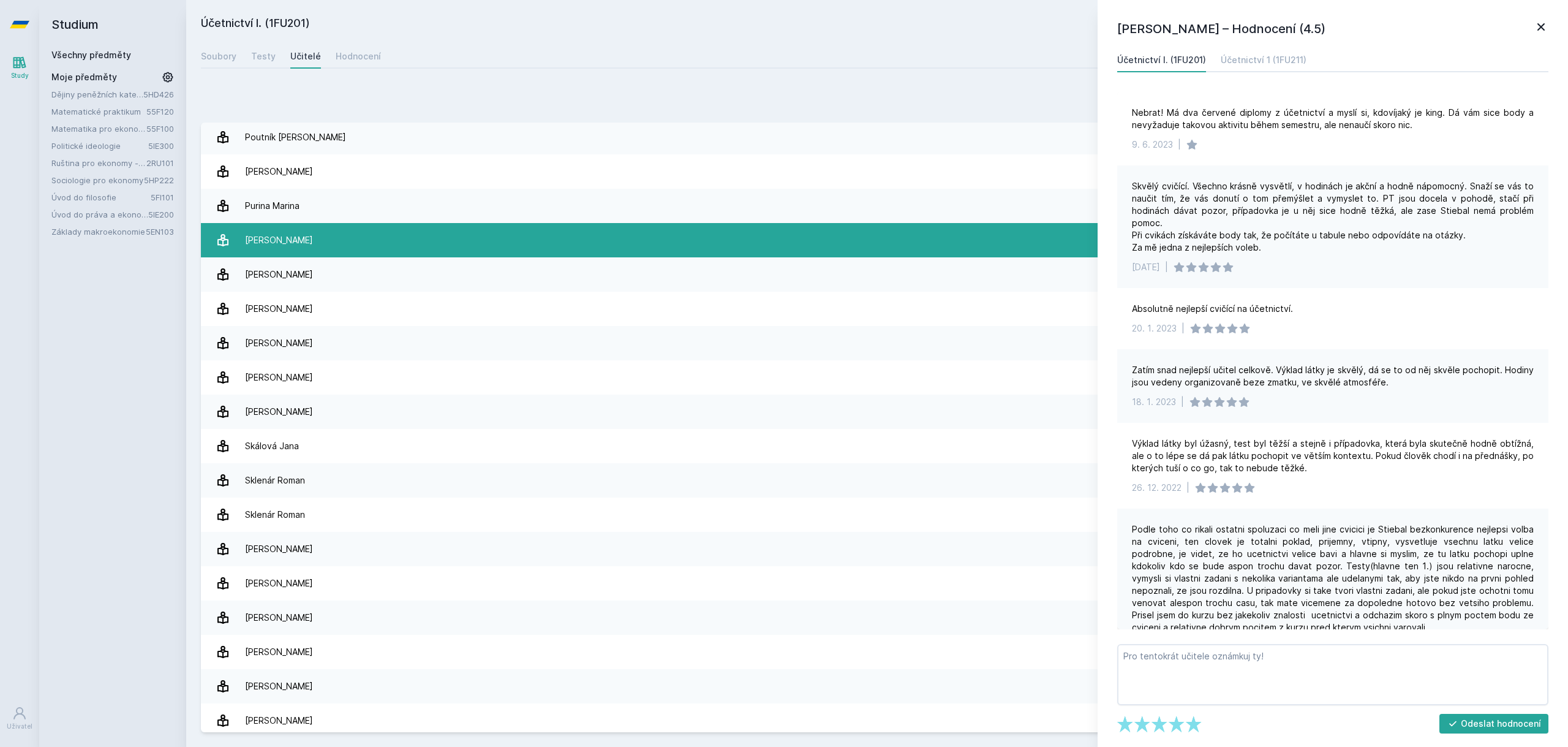
click at [502, 250] on link "[PERSON_NAME] 5 hodnocení 3.8" at bounding box center [877, 240] width 1353 height 34
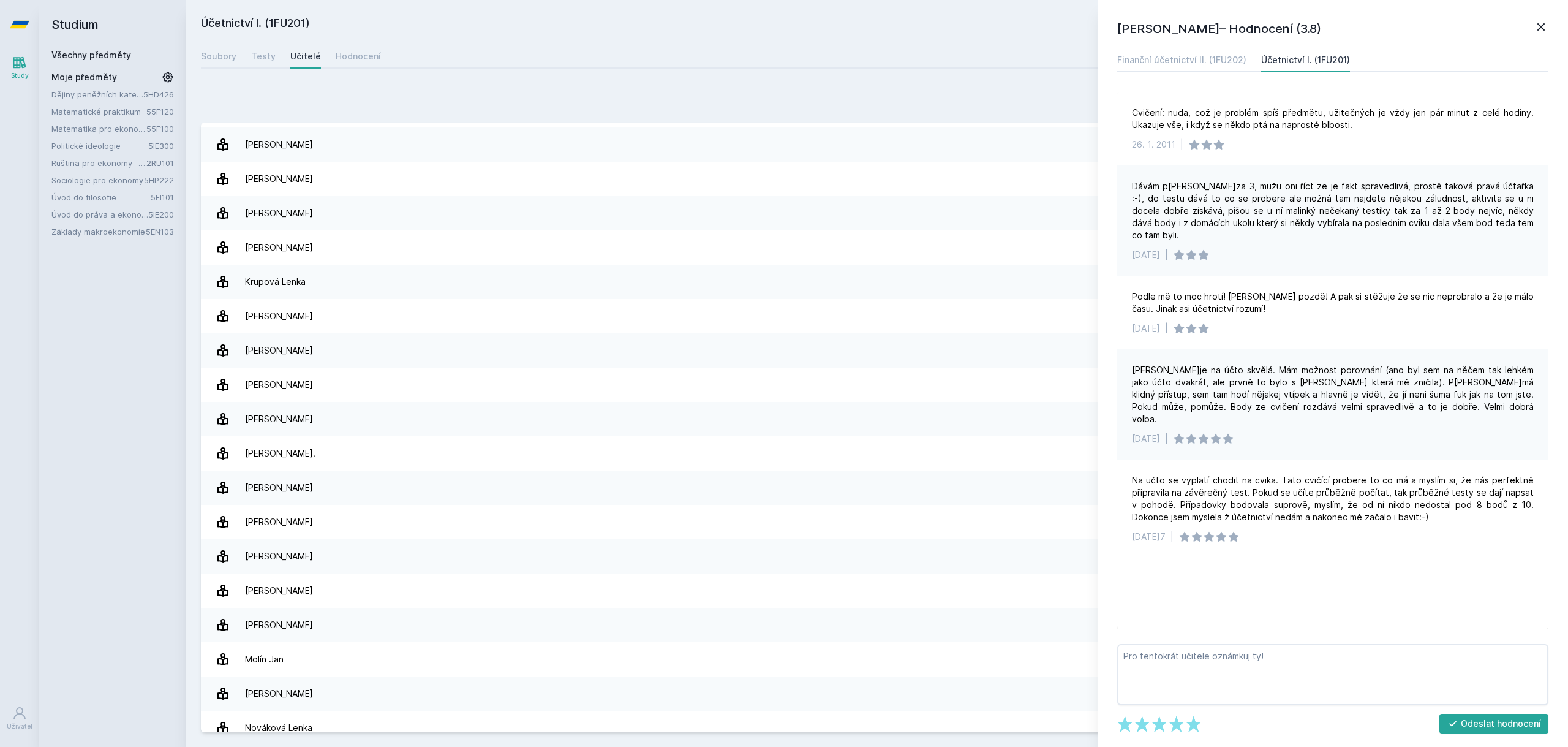
scroll to position [547, 0]
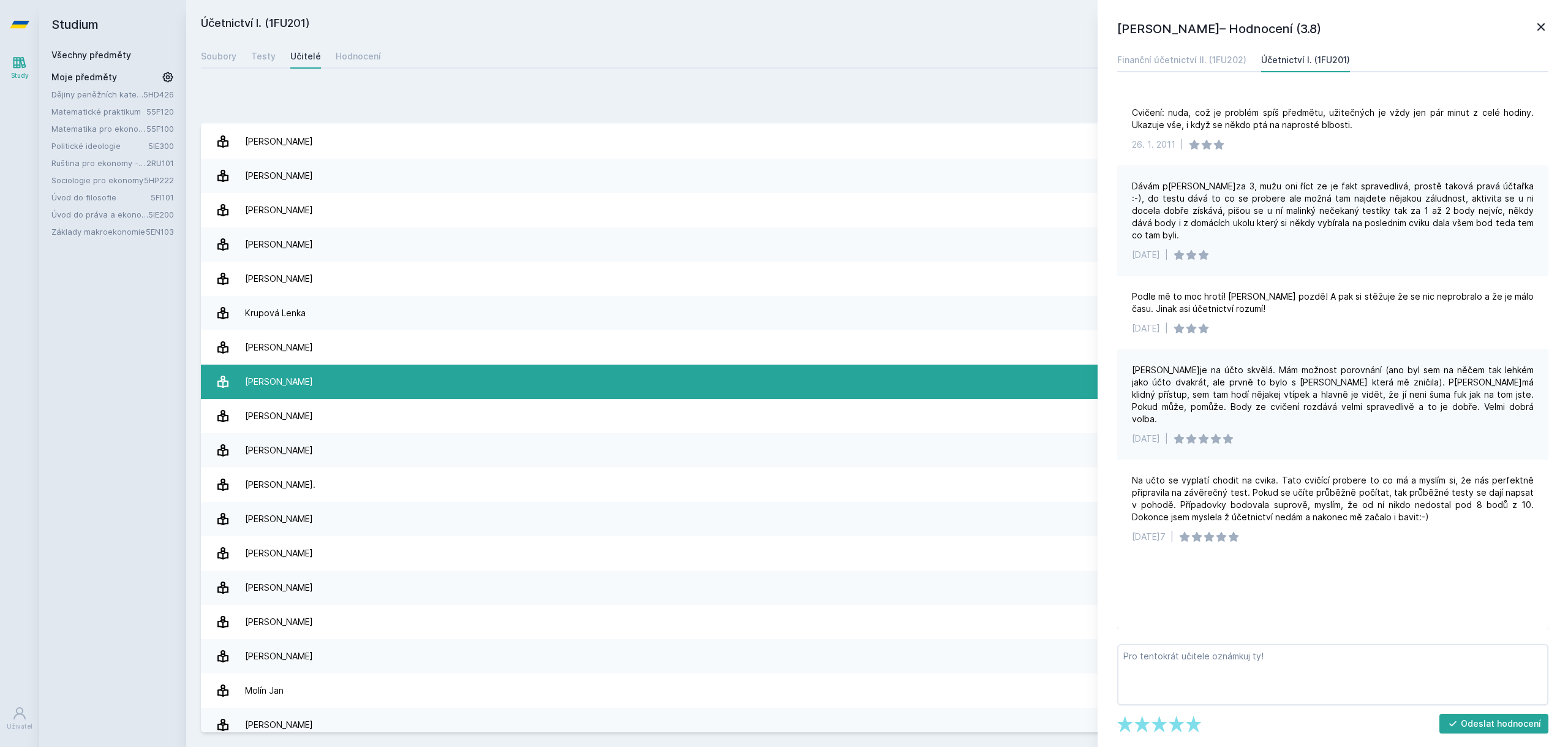
click at [514, 387] on link "[PERSON_NAME] 4 hodnocení 4.0" at bounding box center [877, 382] width 1353 height 34
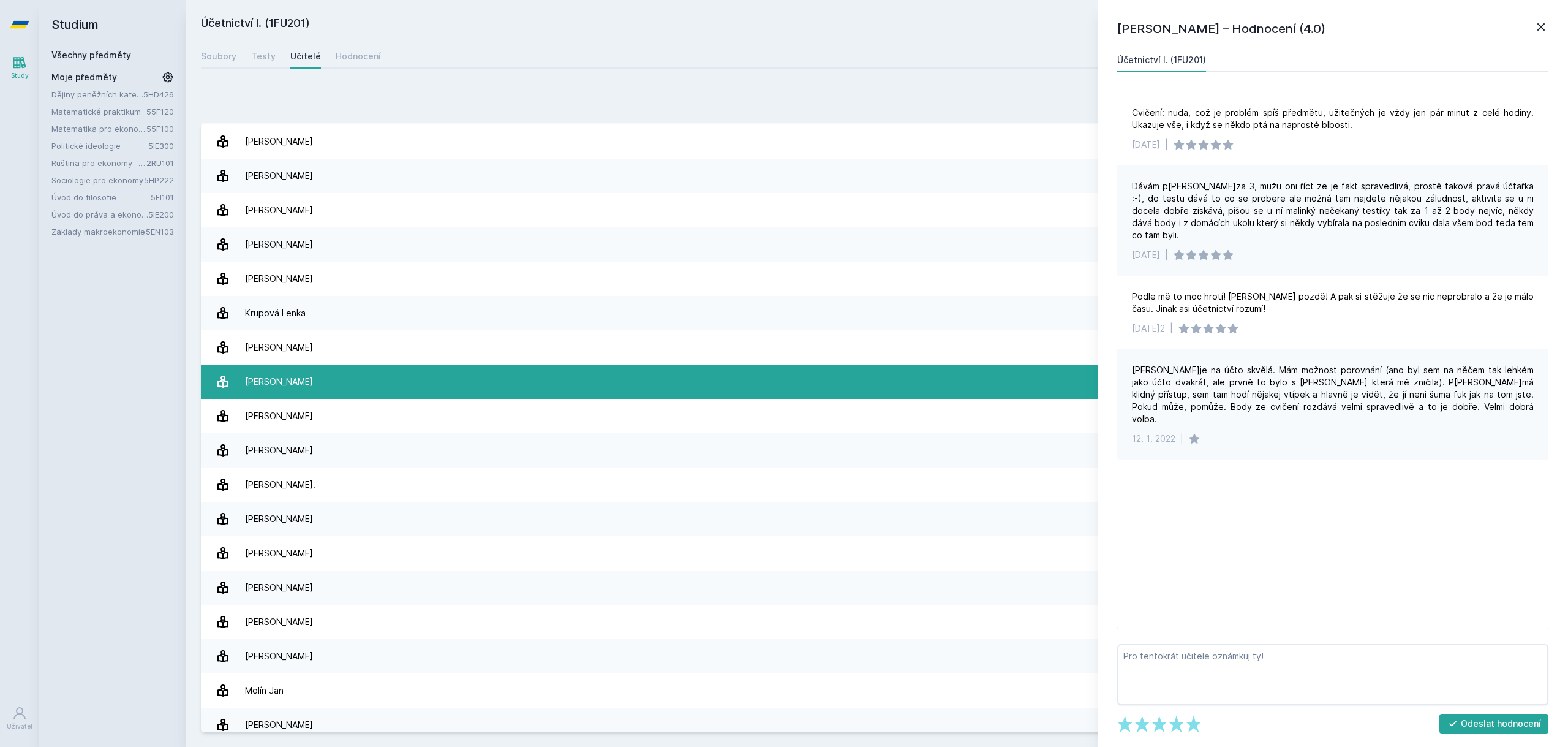
click at [516, 391] on link "[PERSON_NAME] 4 hodnocení 4.0" at bounding box center [877, 382] width 1353 height 34
click at [473, 369] on link "[PERSON_NAME] 4 hodnocení 4.0" at bounding box center [877, 382] width 1353 height 34
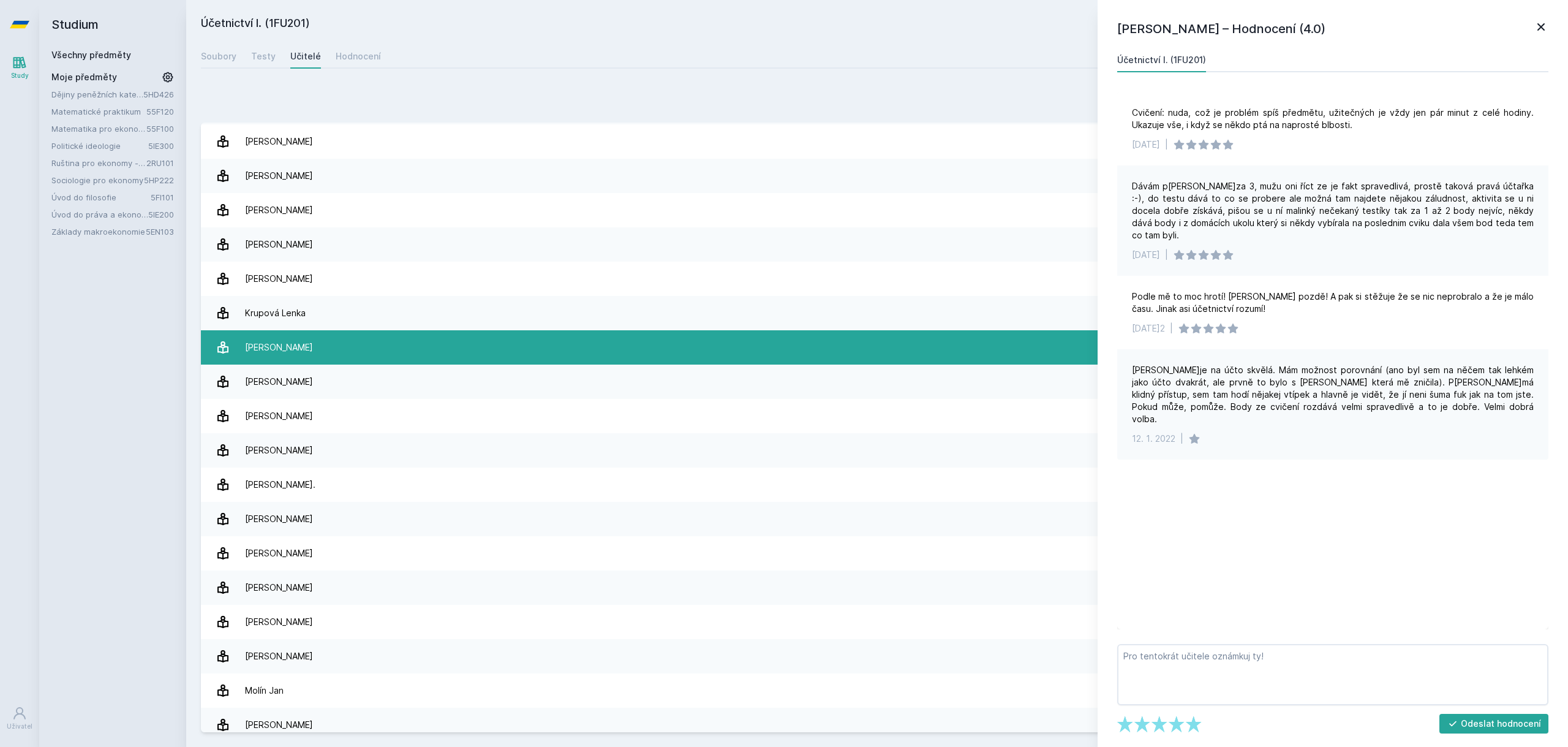
click at [473, 350] on link "[PERSON_NAME] 8 hodnocení 4.6" at bounding box center [877, 348] width 1353 height 34
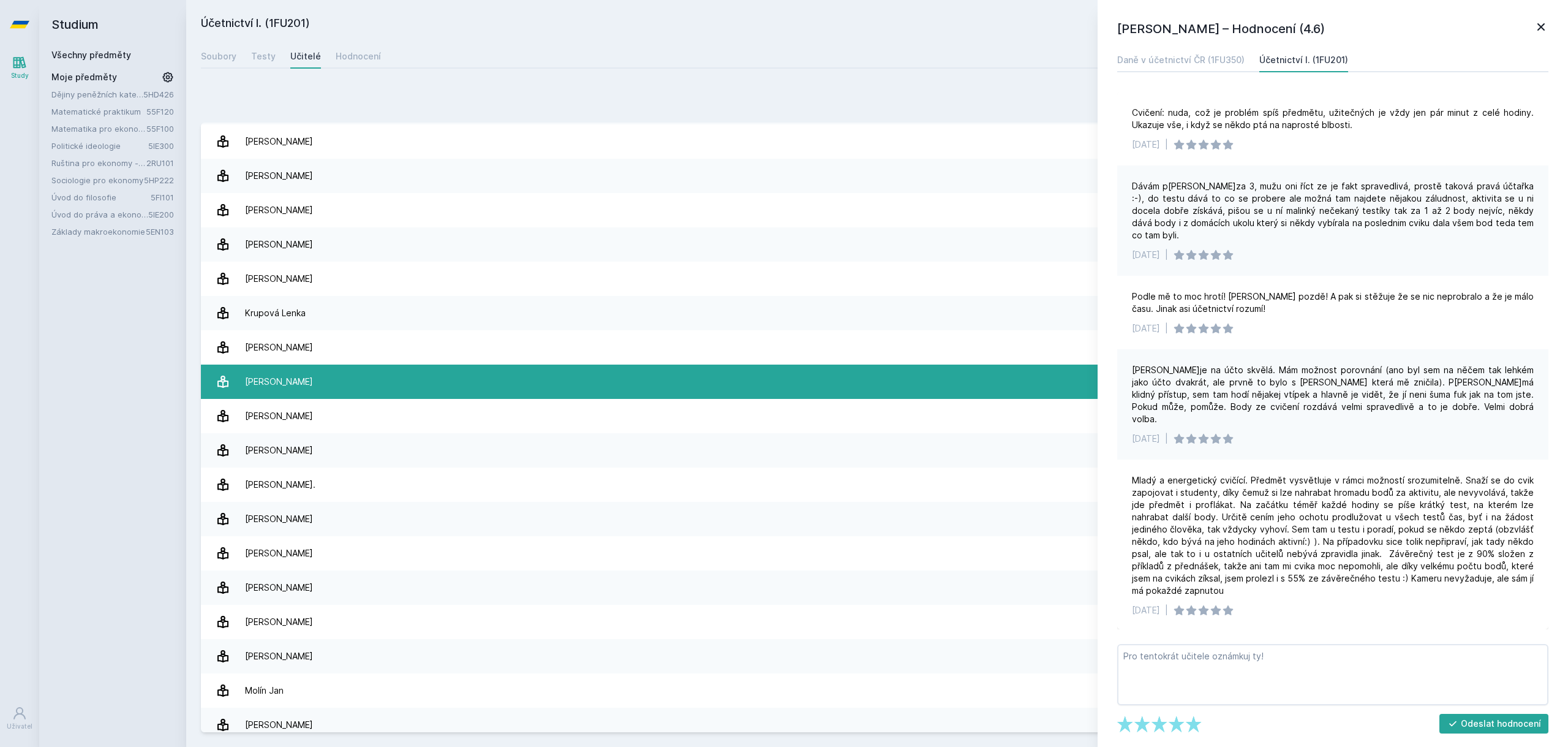
click at [473, 384] on link "[PERSON_NAME] 4 hodnocení 4.0" at bounding box center [877, 382] width 1353 height 34
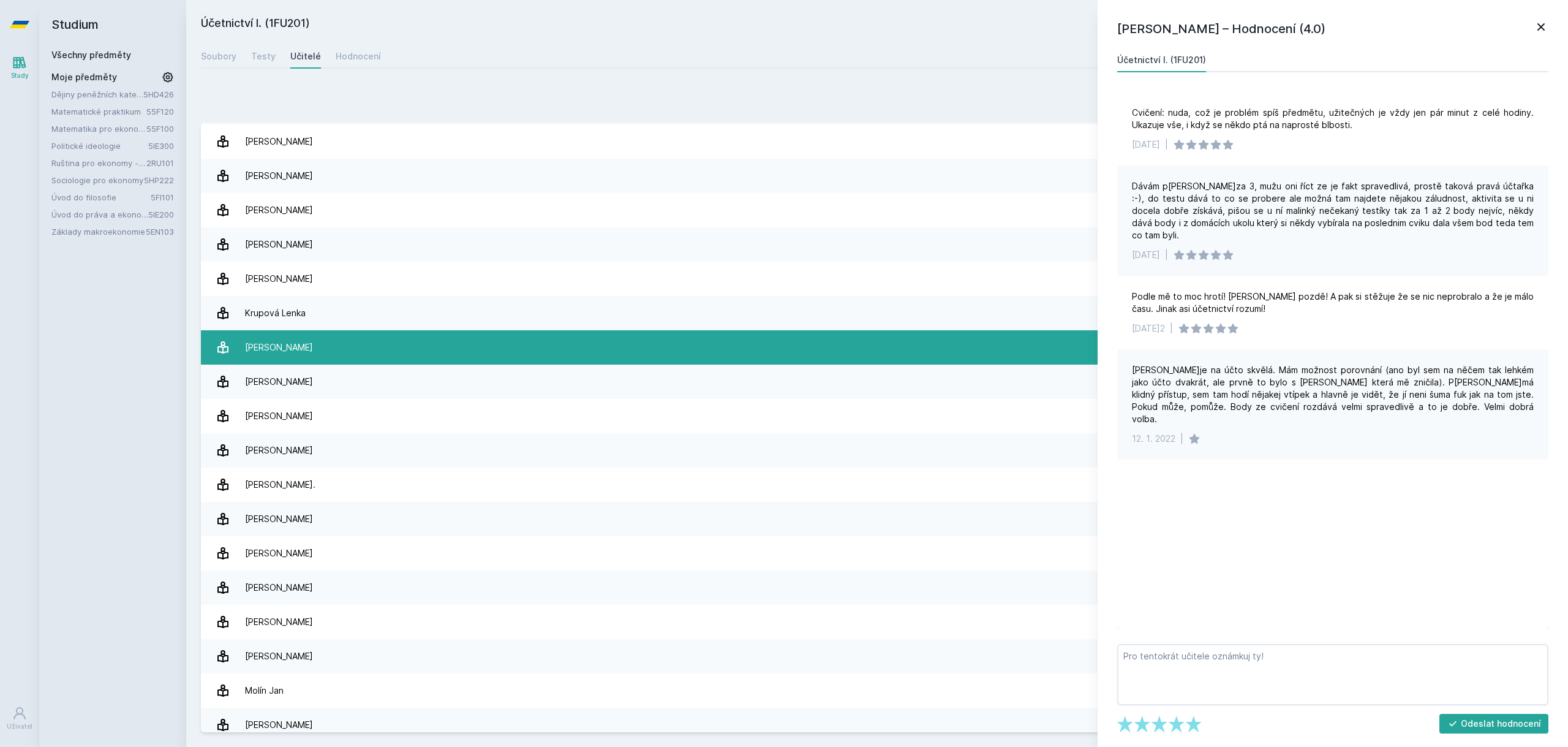
click at [476, 348] on link "[PERSON_NAME] 8 hodnocení 4.6" at bounding box center [877, 348] width 1353 height 34
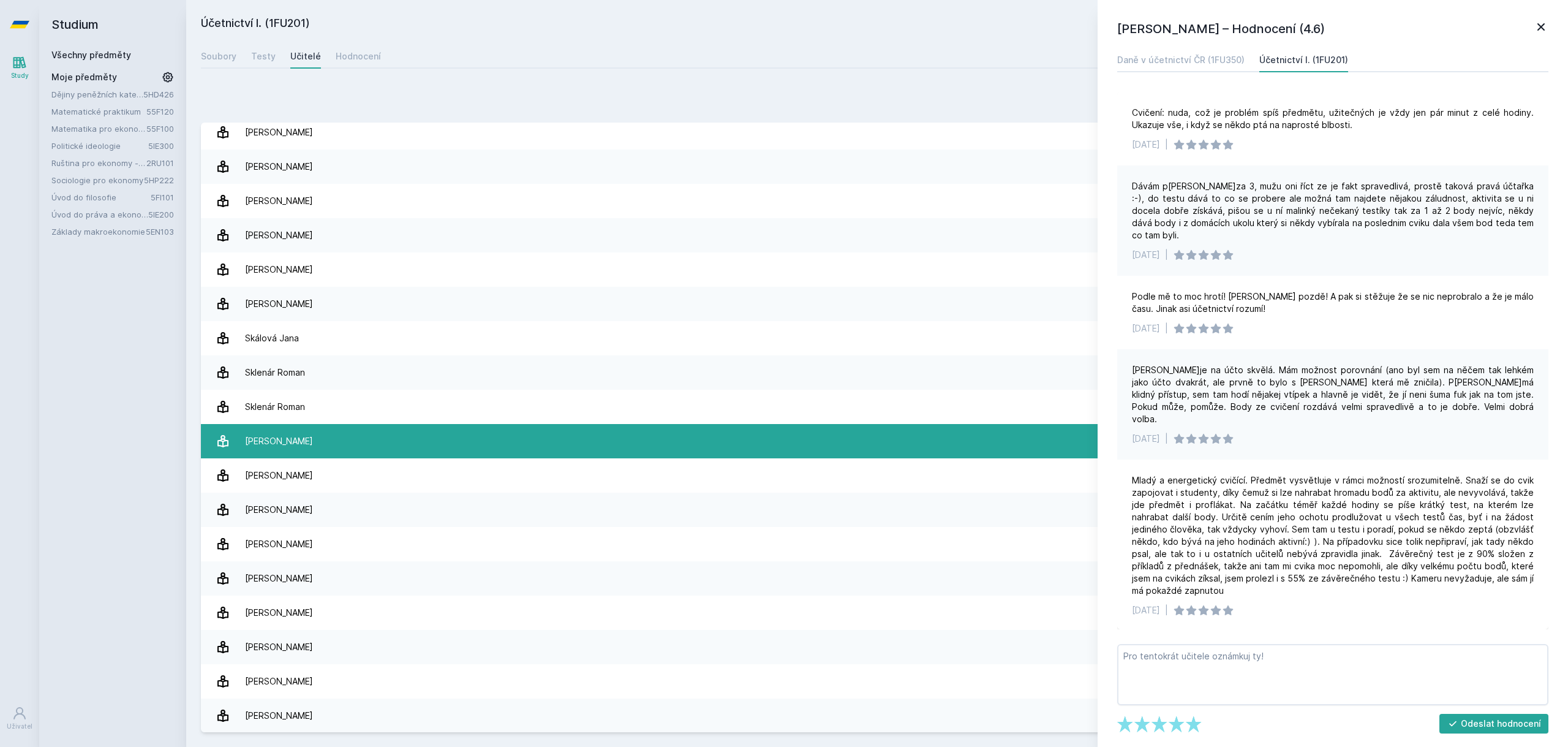
scroll to position [1528, 0]
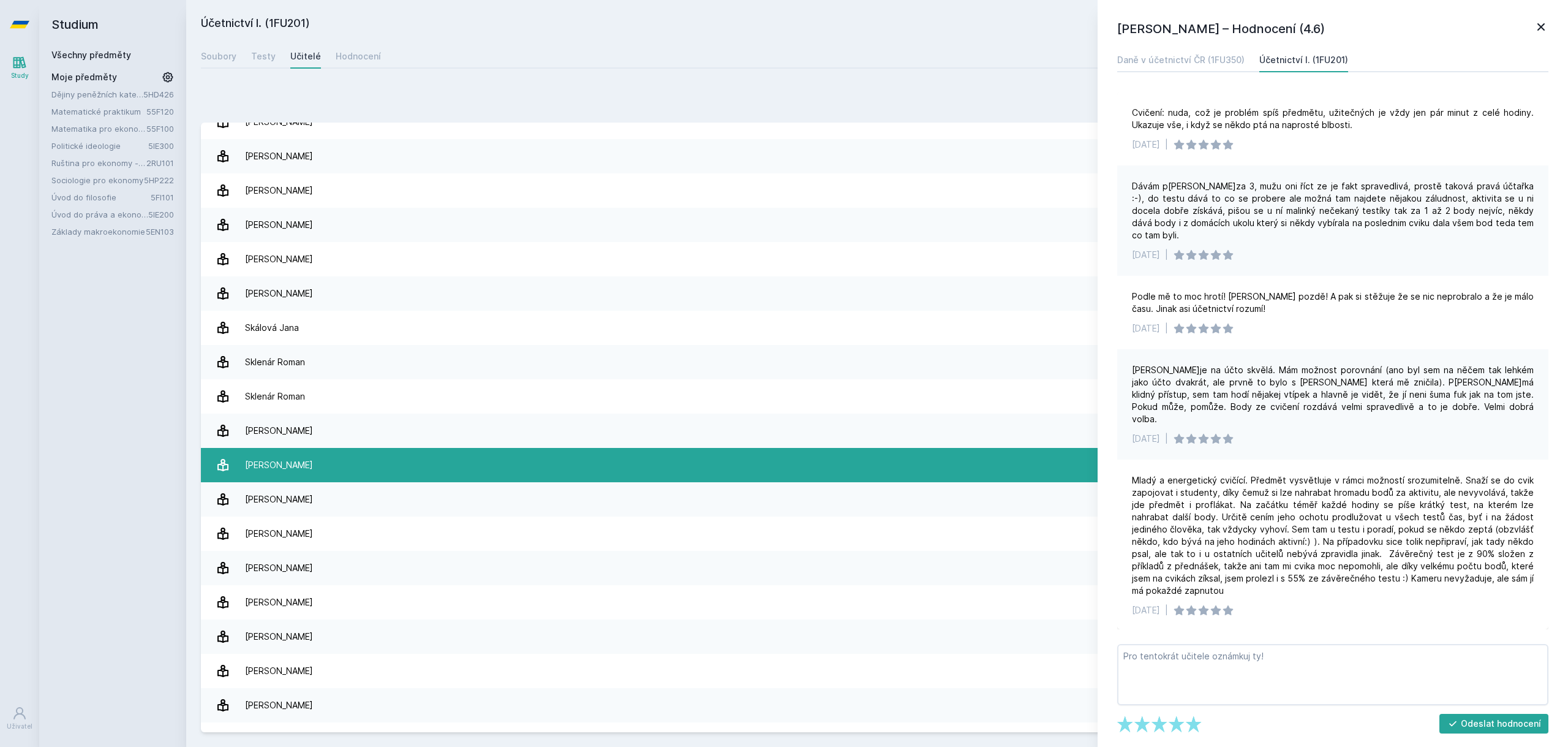
click at [476, 469] on link "[PERSON_NAME] 13 hodnocení 4.5" at bounding box center [877, 465] width 1353 height 34
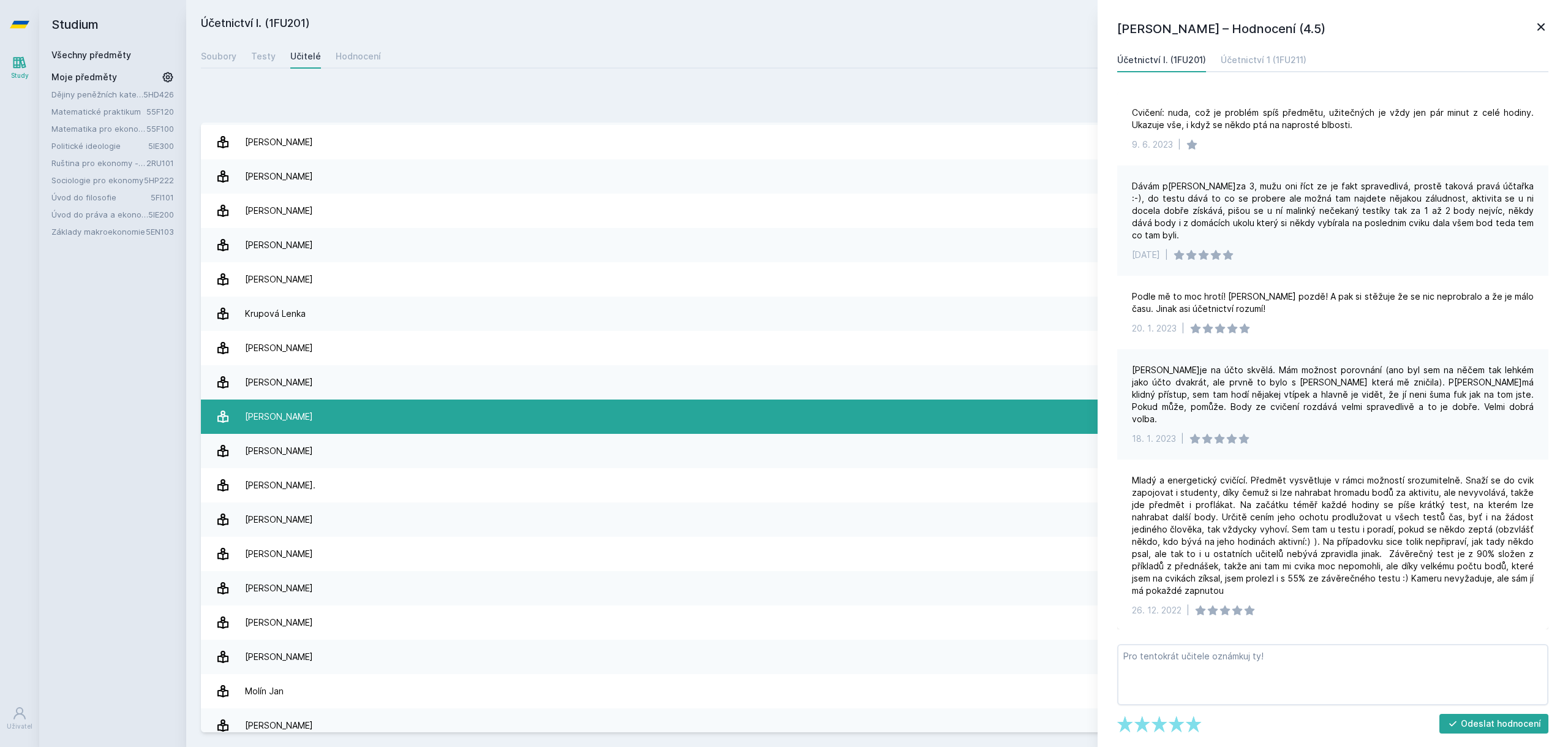
scroll to position [486, 0]
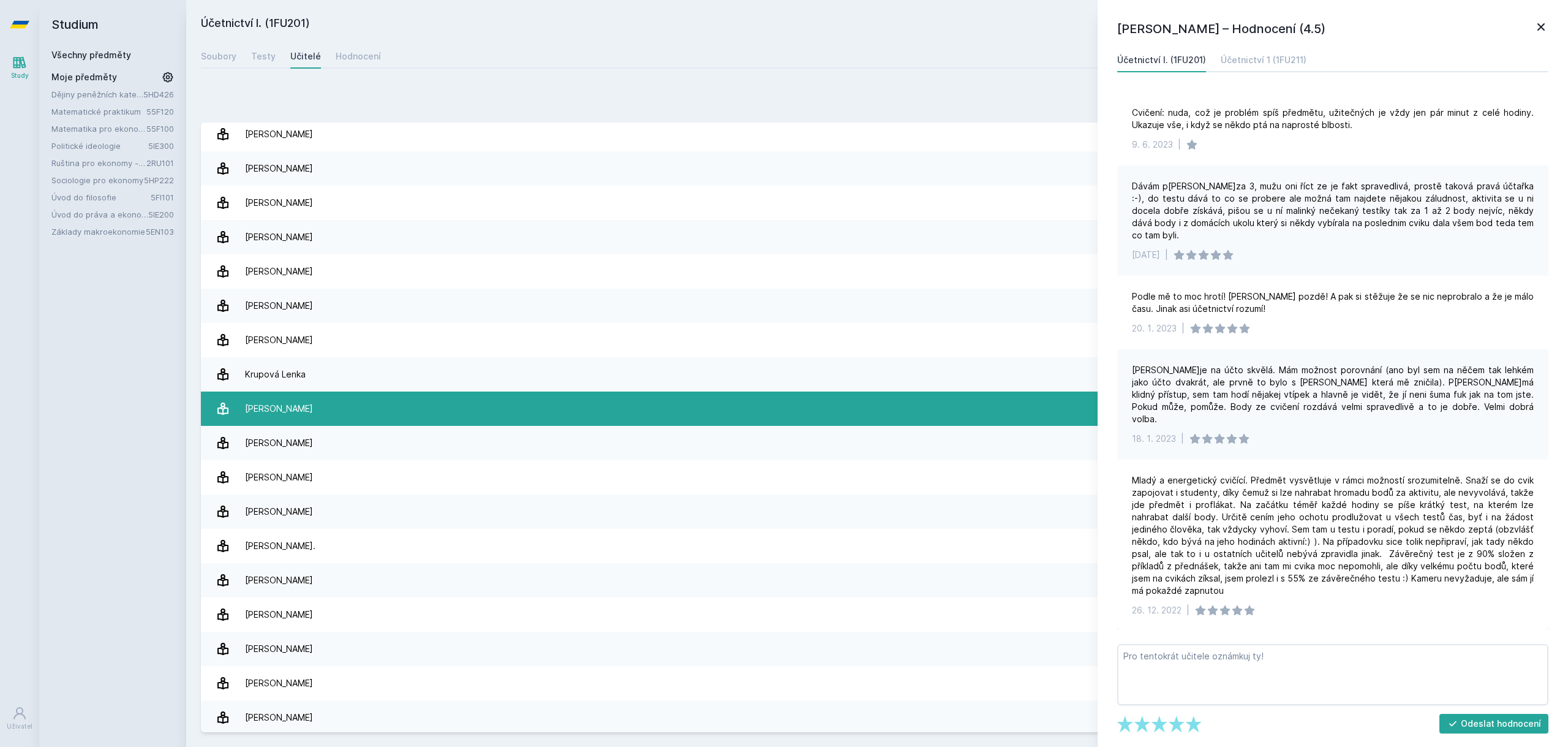
click at [467, 414] on link "[PERSON_NAME] 8 hodnocení 4.6" at bounding box center [877, 409] width 1353 height 34
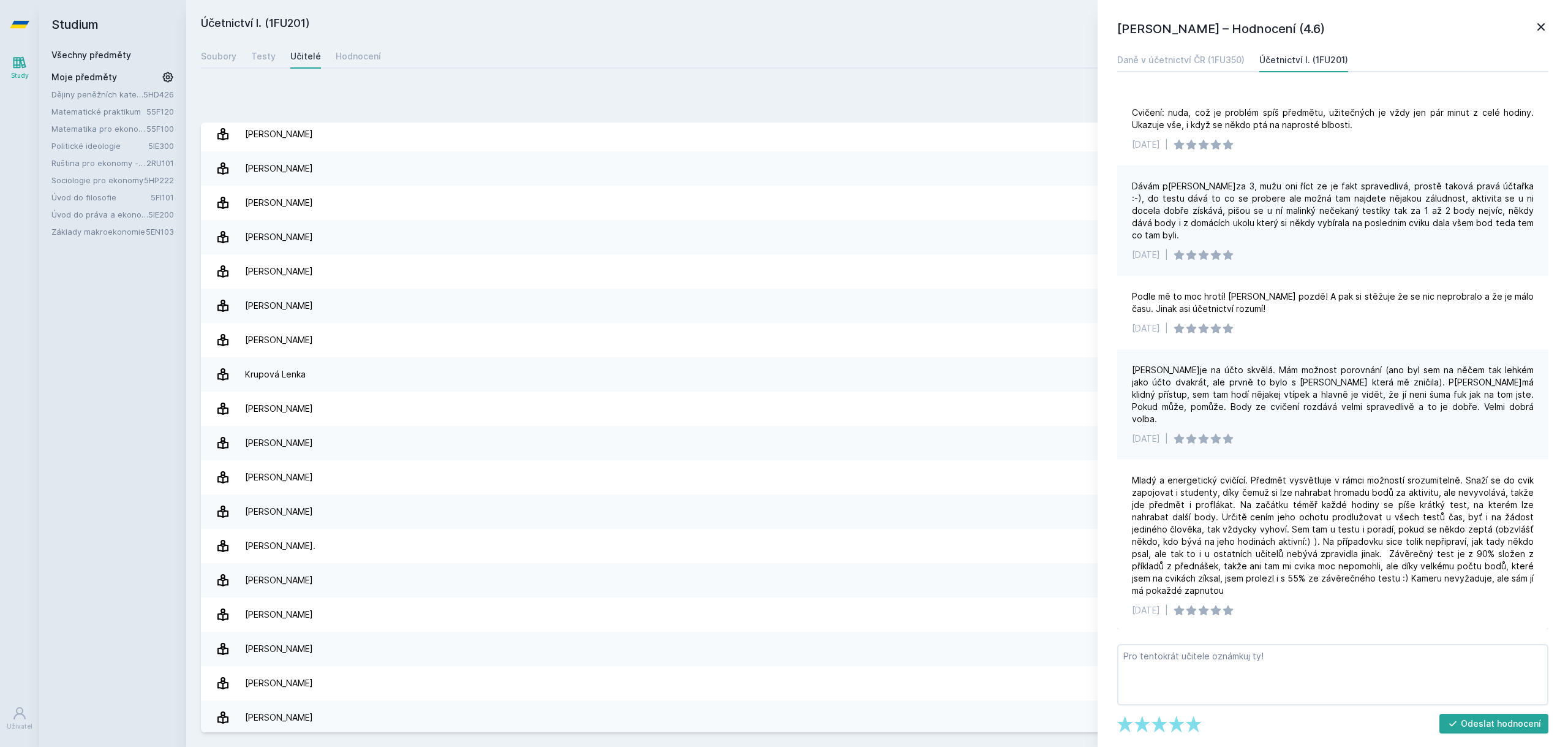
click at [1547, 25] on icon at bounding box center [1541, 27] width 14 height 14
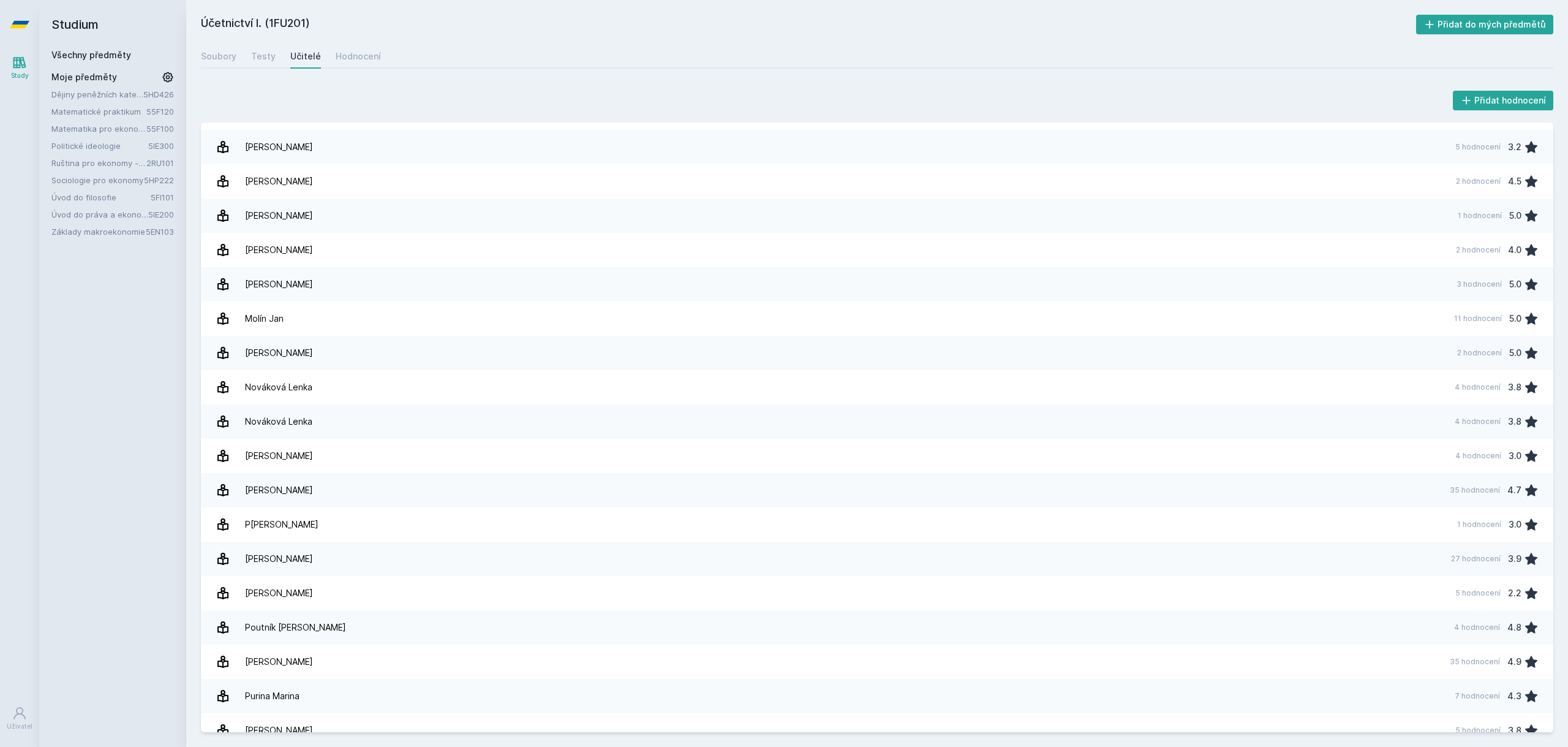
scroll to position [1042, 0]
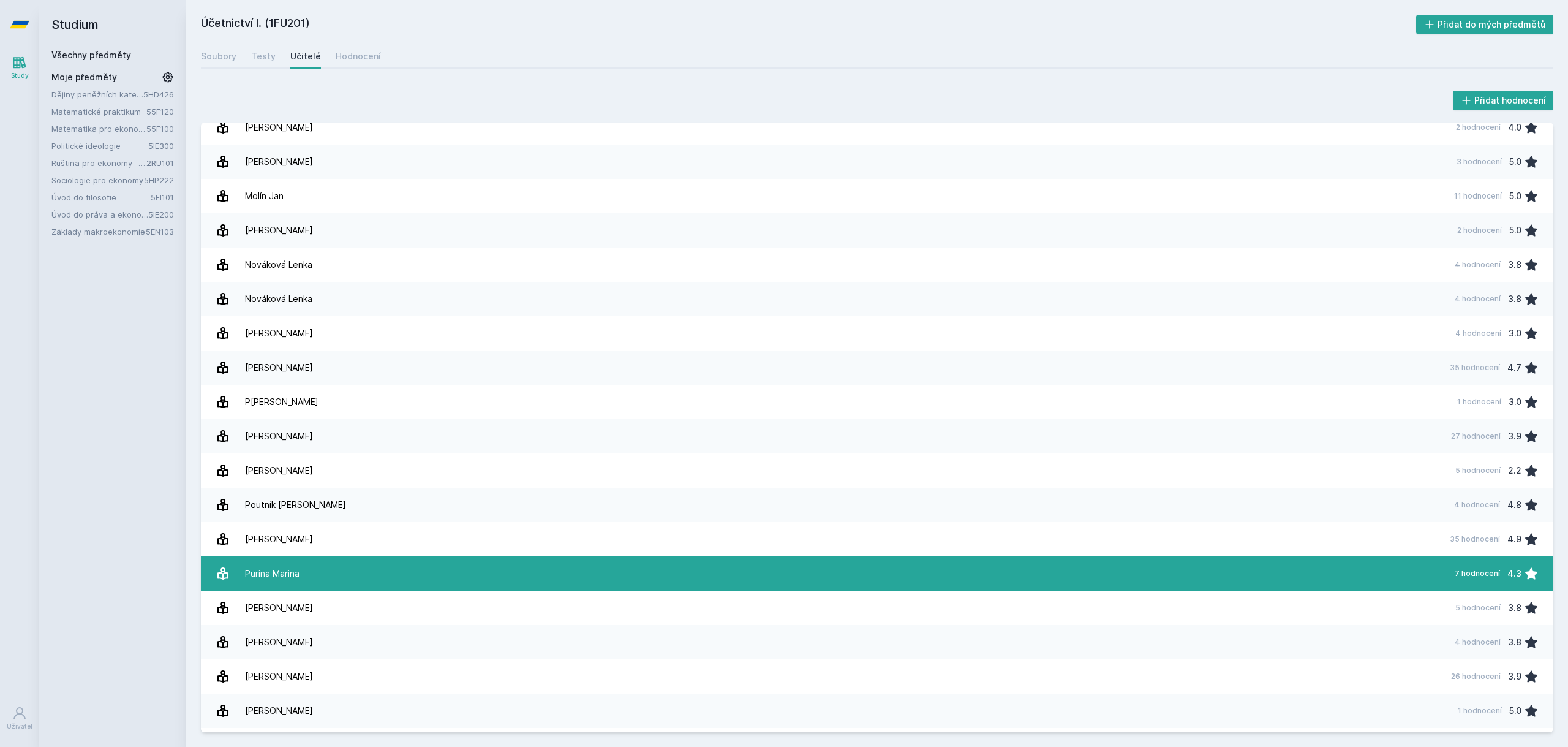
click at [424, 570] on link "Purina Marina 7 hodnocení 4.3" at bounding box center [877, 573] width 1353 height 34
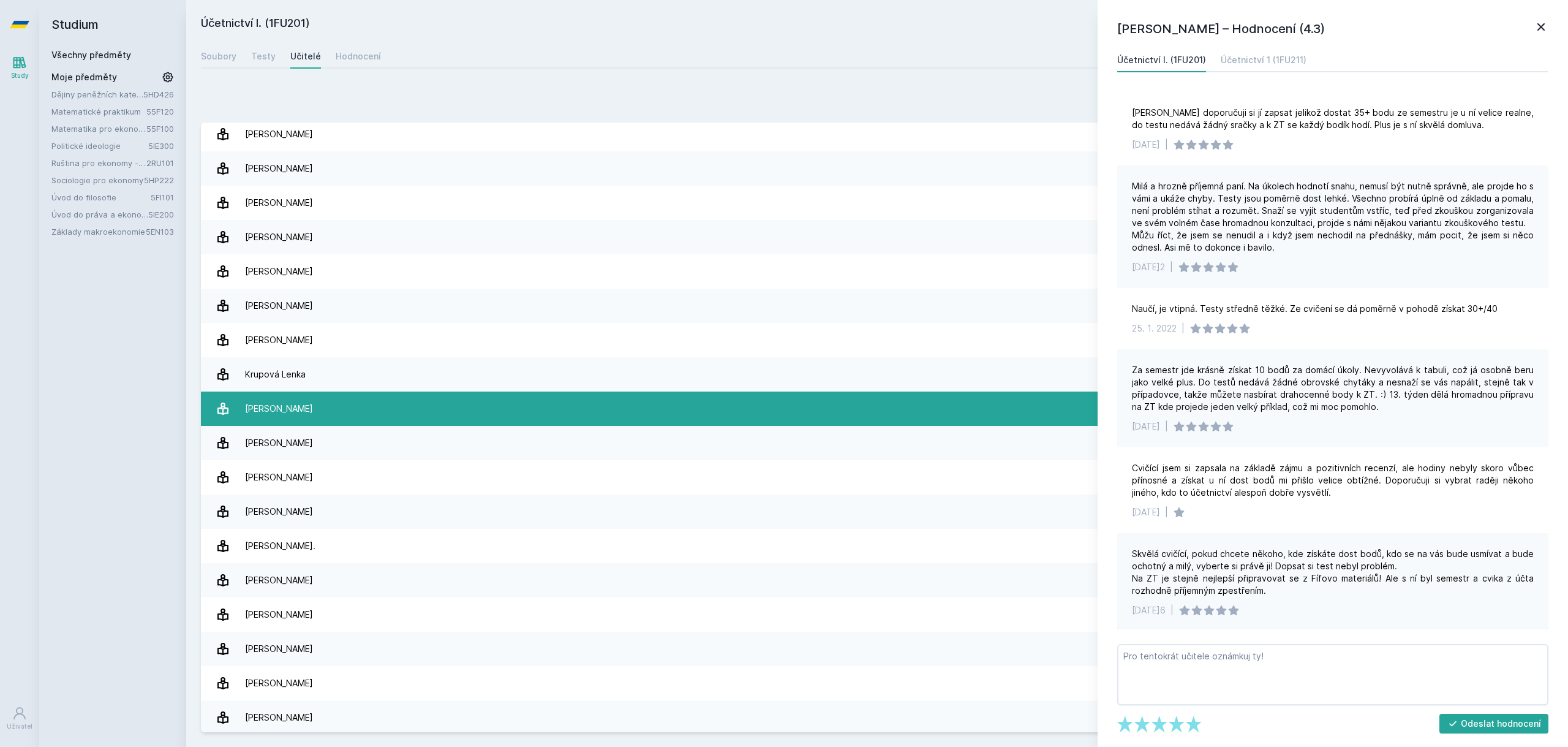
scroll to position [241, 0]
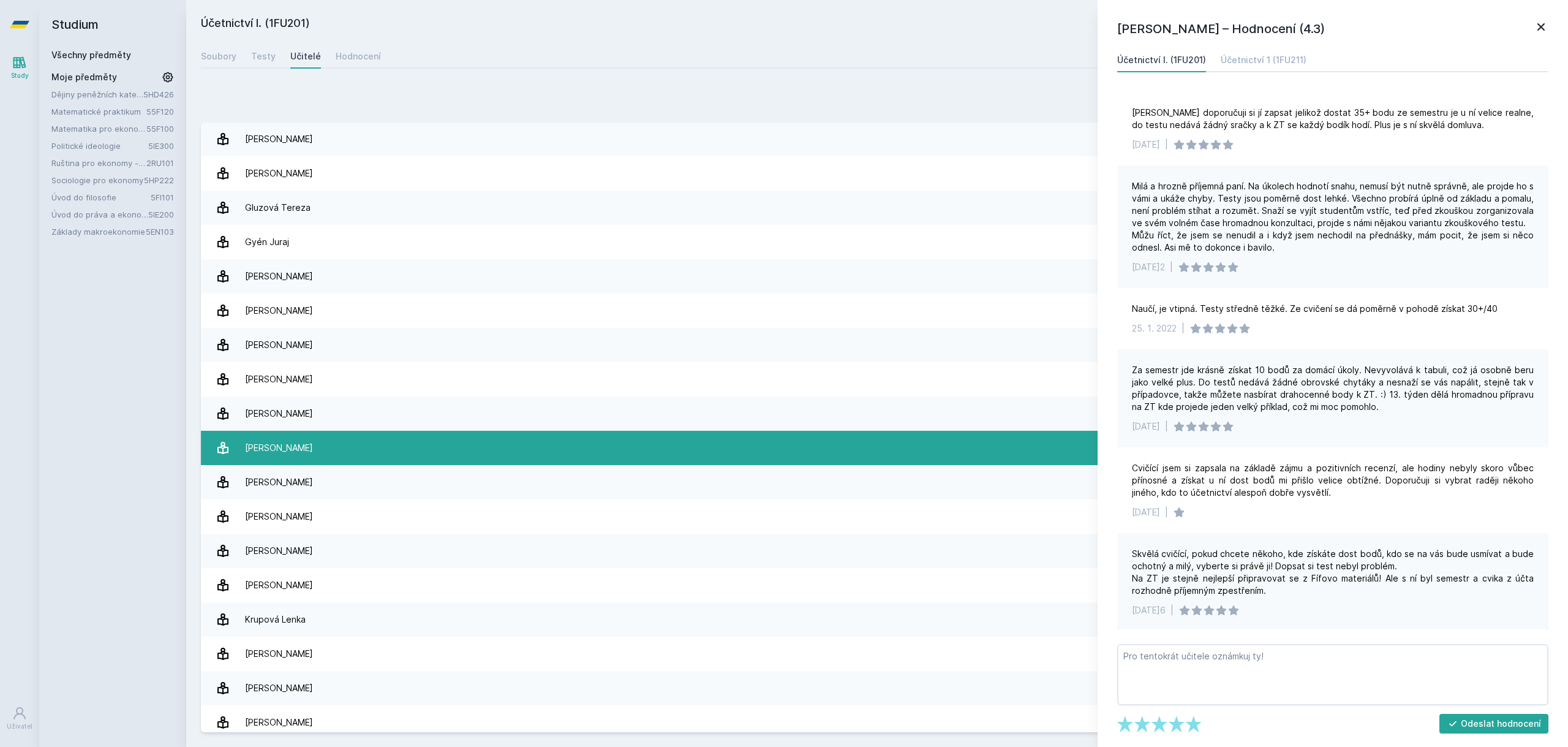
click at [543, 441] on link "[PERSON_NAME] 60 hodnocení 2.0" at bounding box center [877, 448] width 1353 height 34
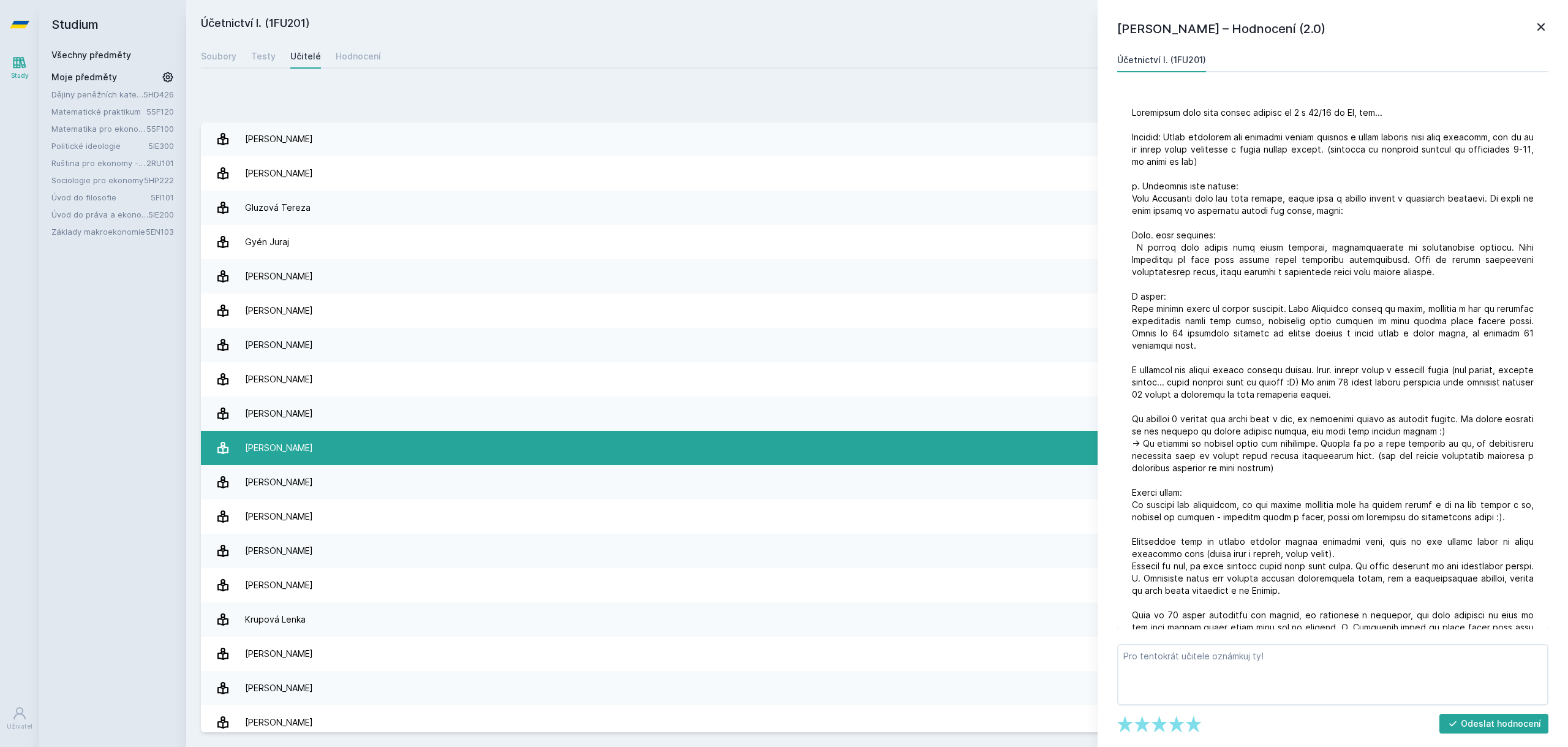
click at [543, 441] on link "[PERSON_NAME] 60 hodnocení 2.0" at bounding box center [877, 448] width 1353 height 34
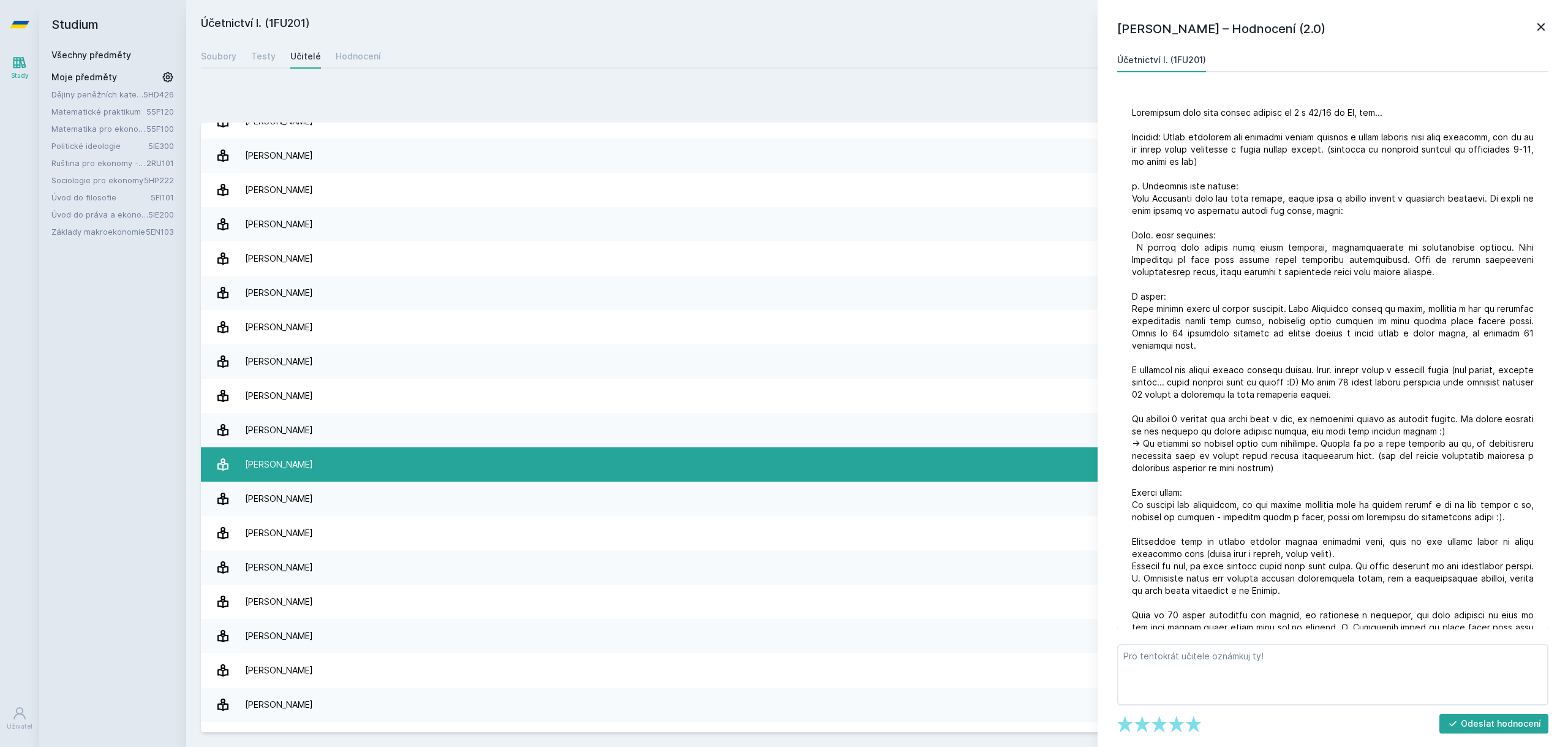
scroll to position [1895, 0]
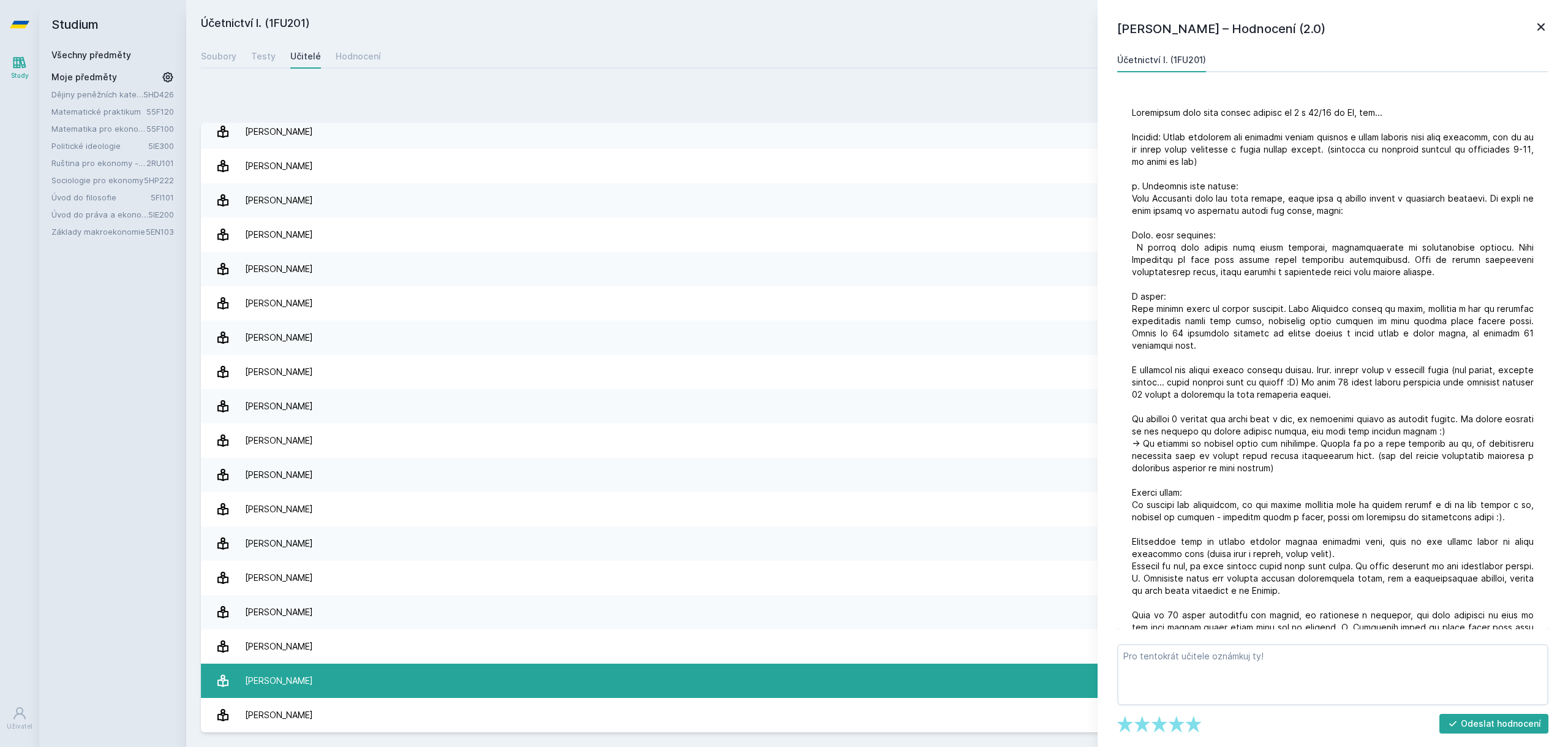
click at [485, 675] on link "[PERSON_NAME] 10 hodnocení 2.9" at bounding box center [877, 681] width 1353 height 34
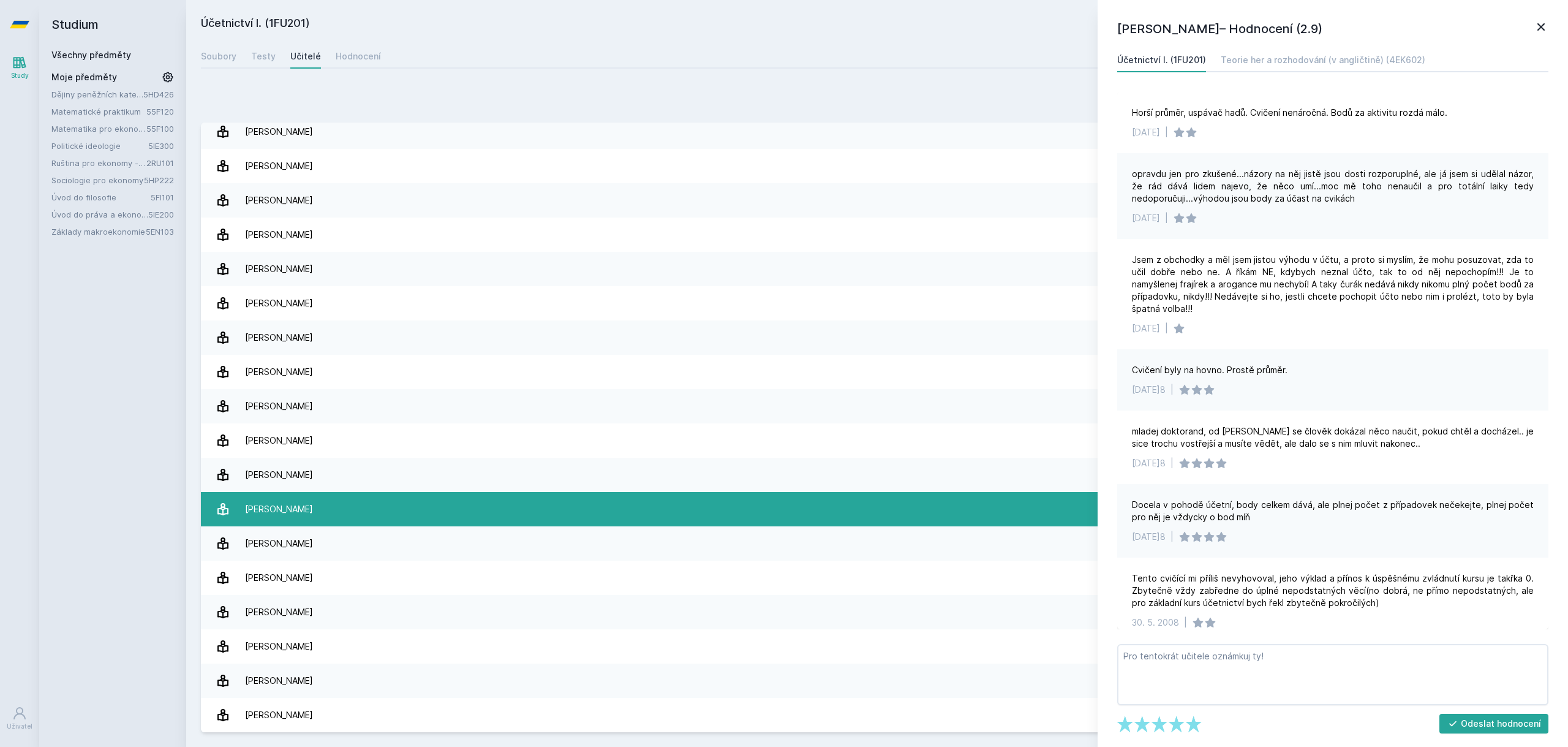
click at [399, 512] on link "V[PERSON_NAME] 2 hodnocení 5.0" at bounding box center [877, 509] width 1353 height 34
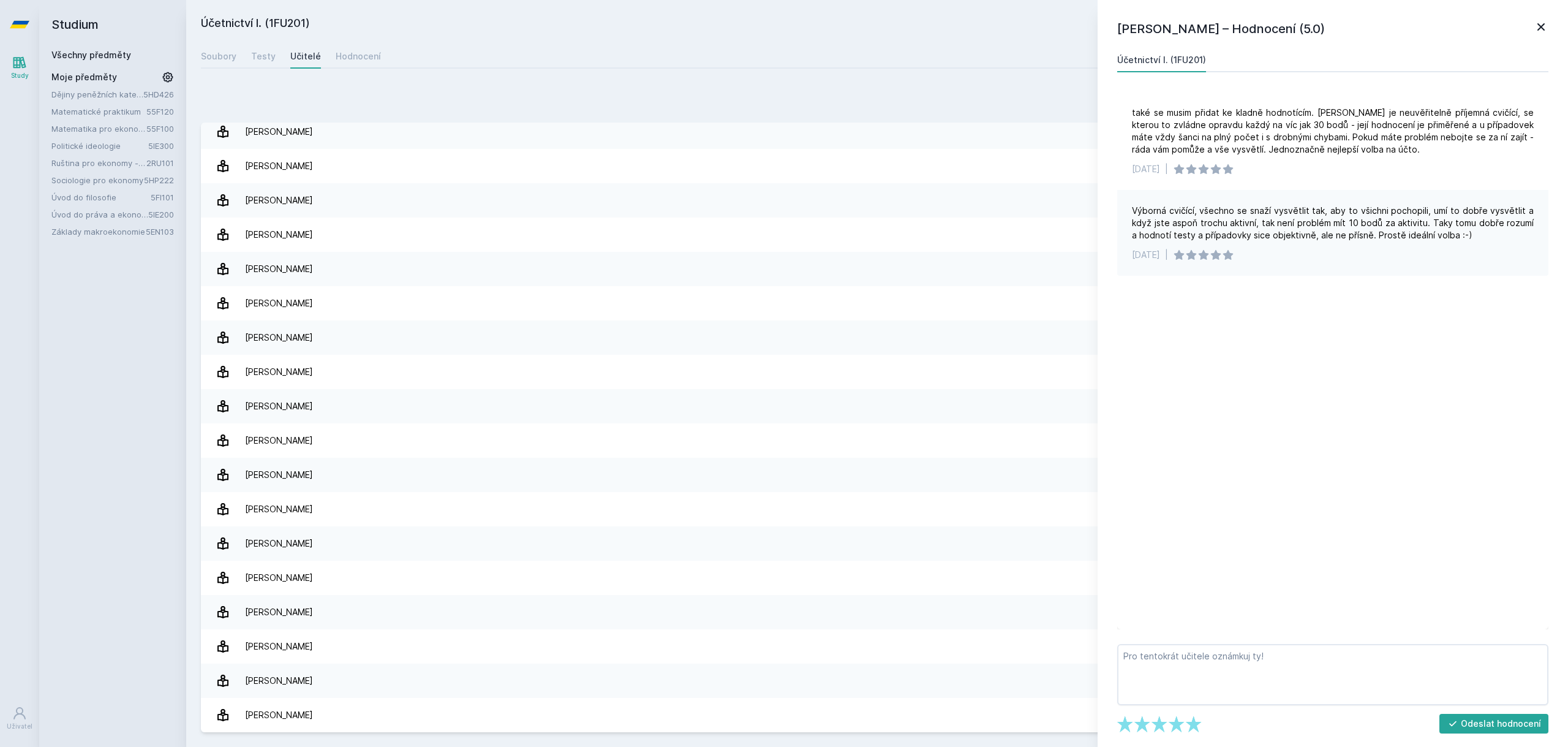
click at [1552, 23] on div "[PERSON_NAME]– Hodnocení (5.0) Účetnictví I. (1FU201) také se musim přidat ke k…" at bounding box center [1333, 373] width 470 height 747
click at [1542, 27] on icon at bounding box center [1541, 27] width 8 height 8
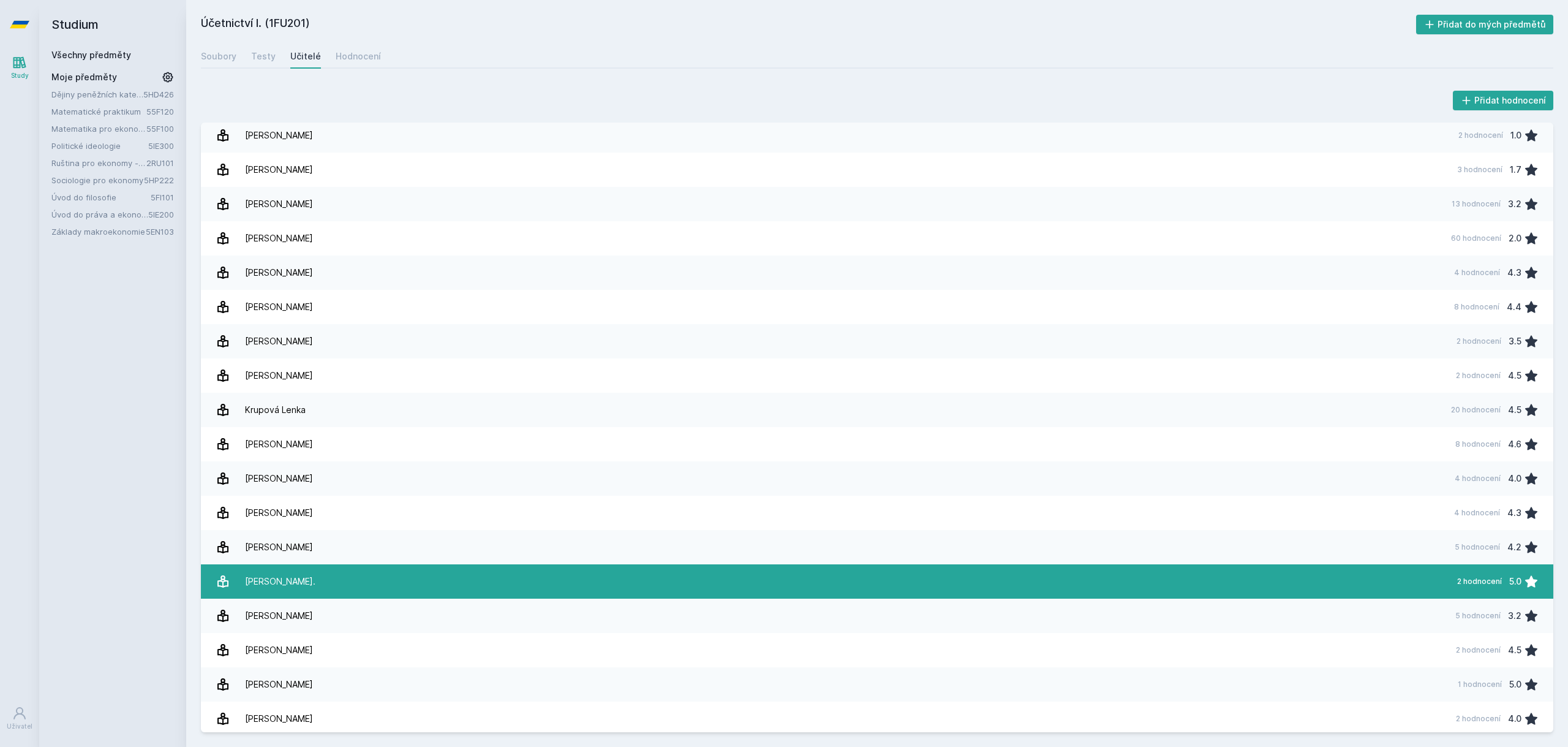
scroll to position [425, 0]
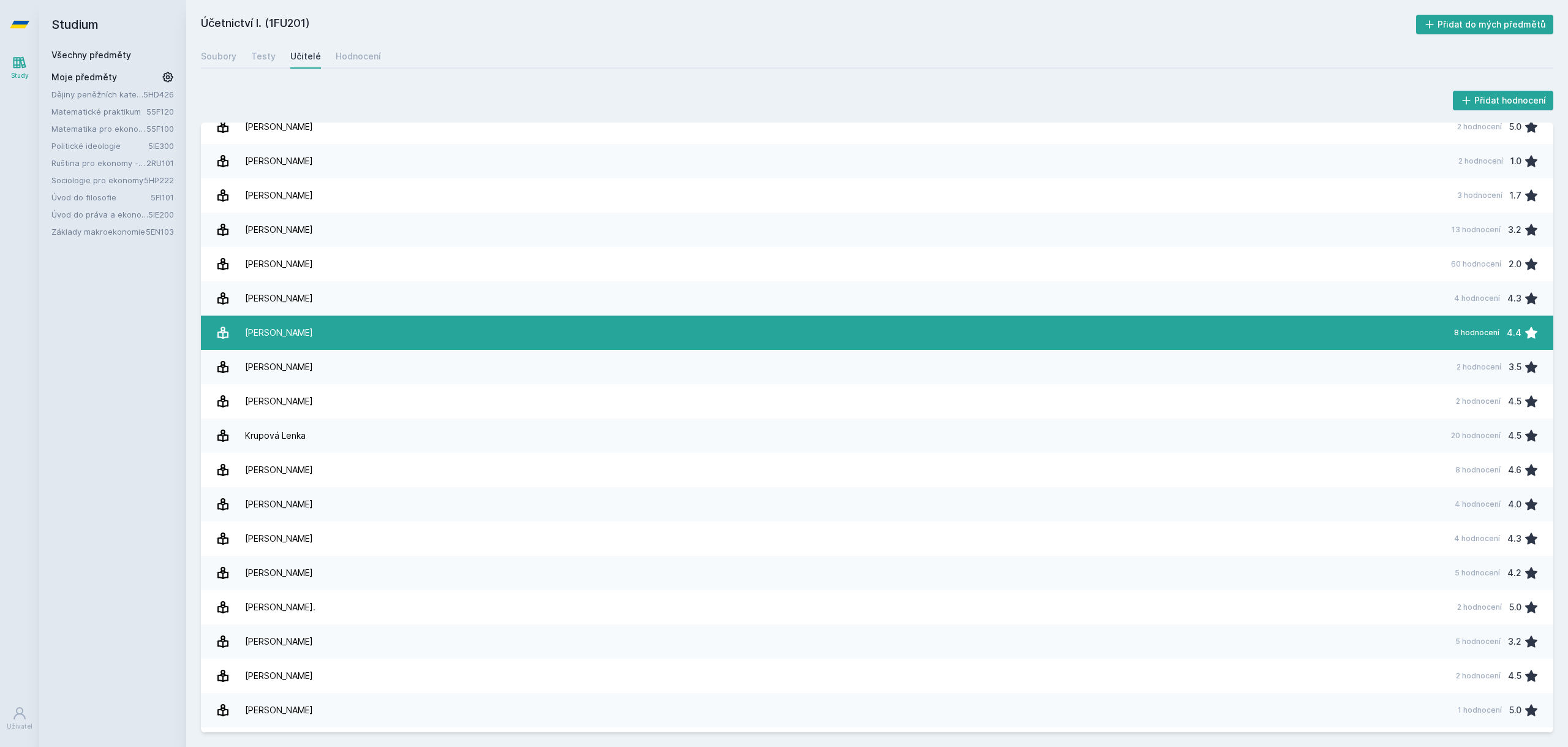
click at [559, 327] on link "[PERSON_NAME] 8 hodnocení 4.4" at bounding box center [877, 333] width 1353 height 34
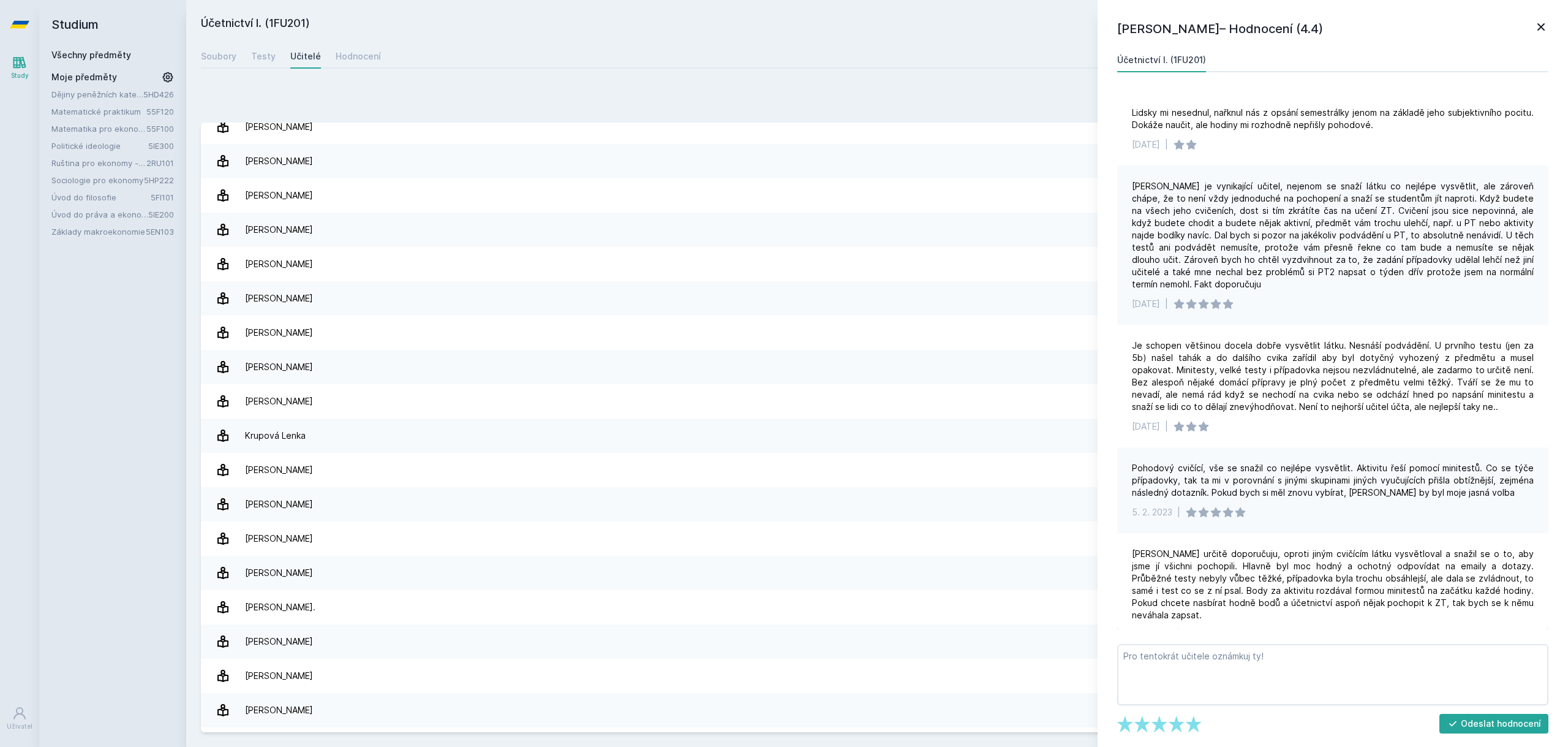
click at [1539, 23] on icon at bounding box center [1541, 27] width 14 height 14
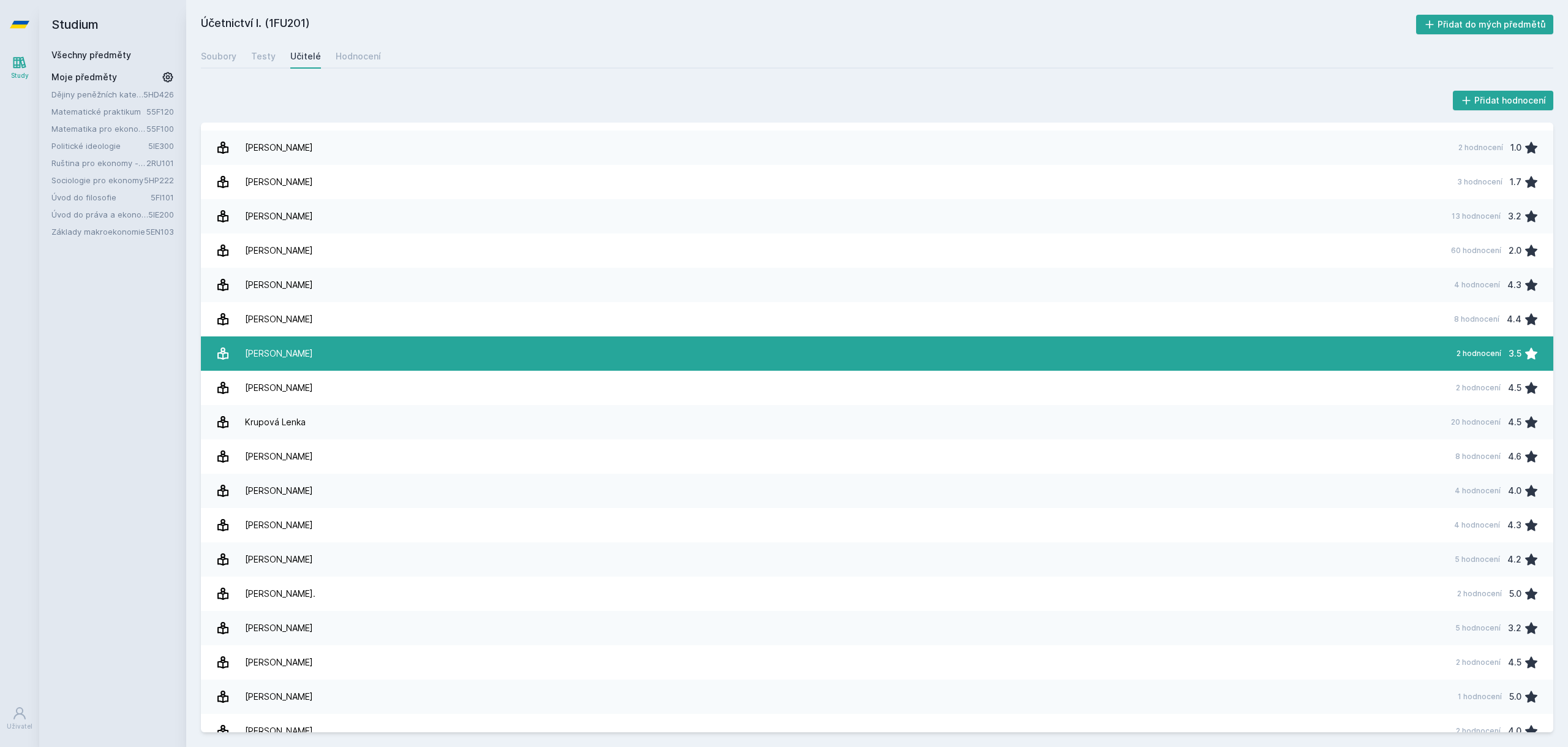
scroll to position [547, 0]
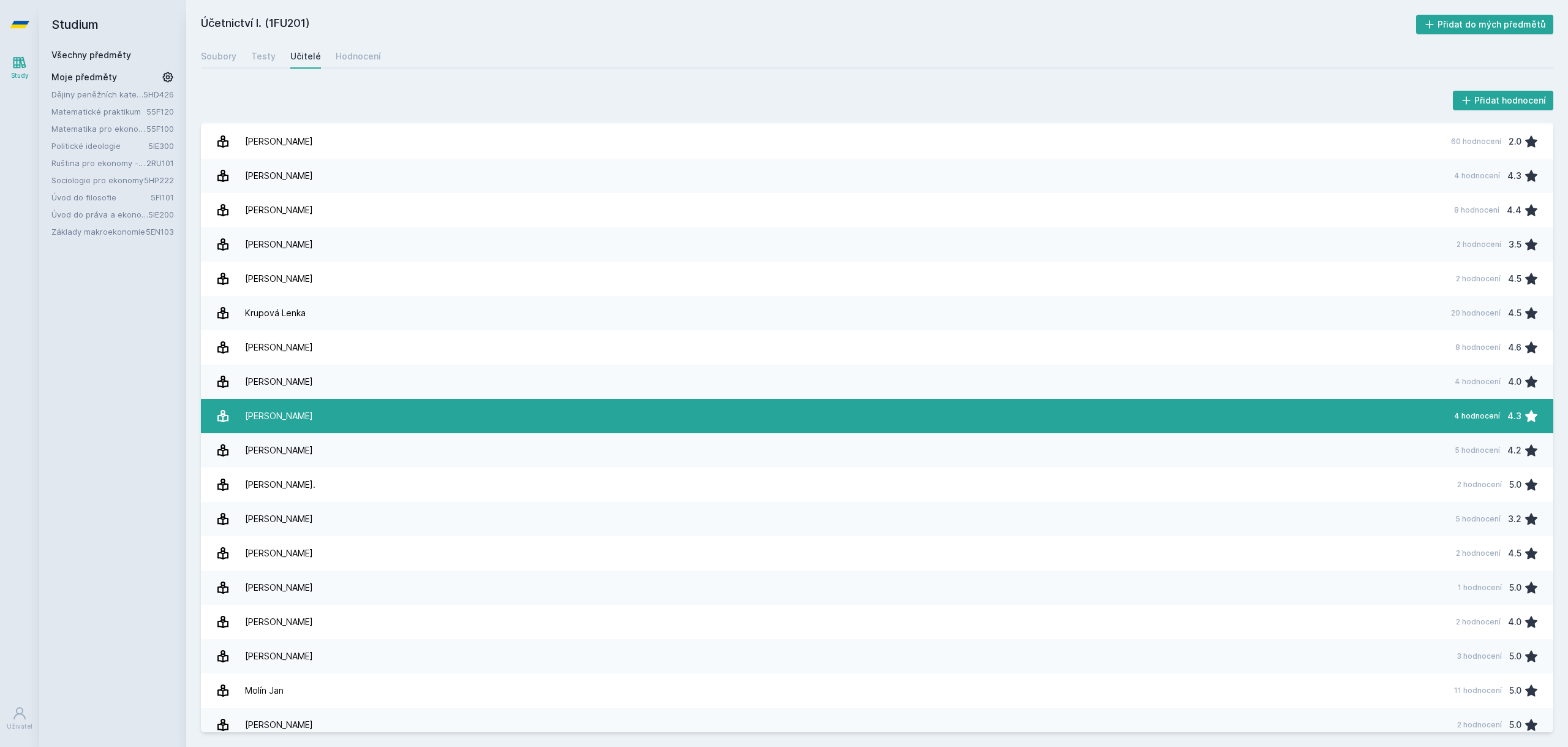
click at [470, 414] on link "[PERSON_NAME] 4 hodnocení 4.3" at bounding box center [877, 416] width 1353 height 34
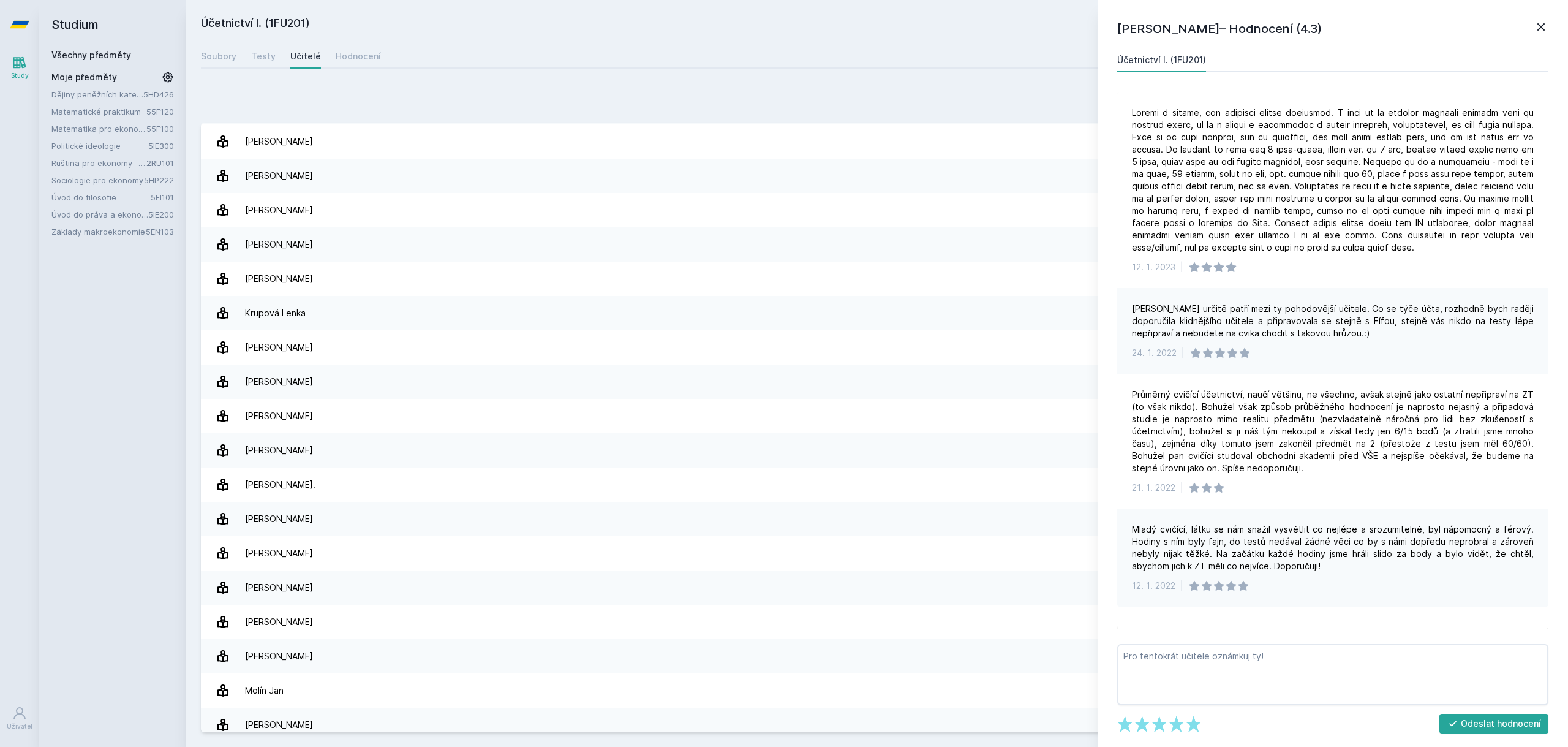
click at [1543, 31] on icon at bounding box center [1541, 27] width 14 height 14
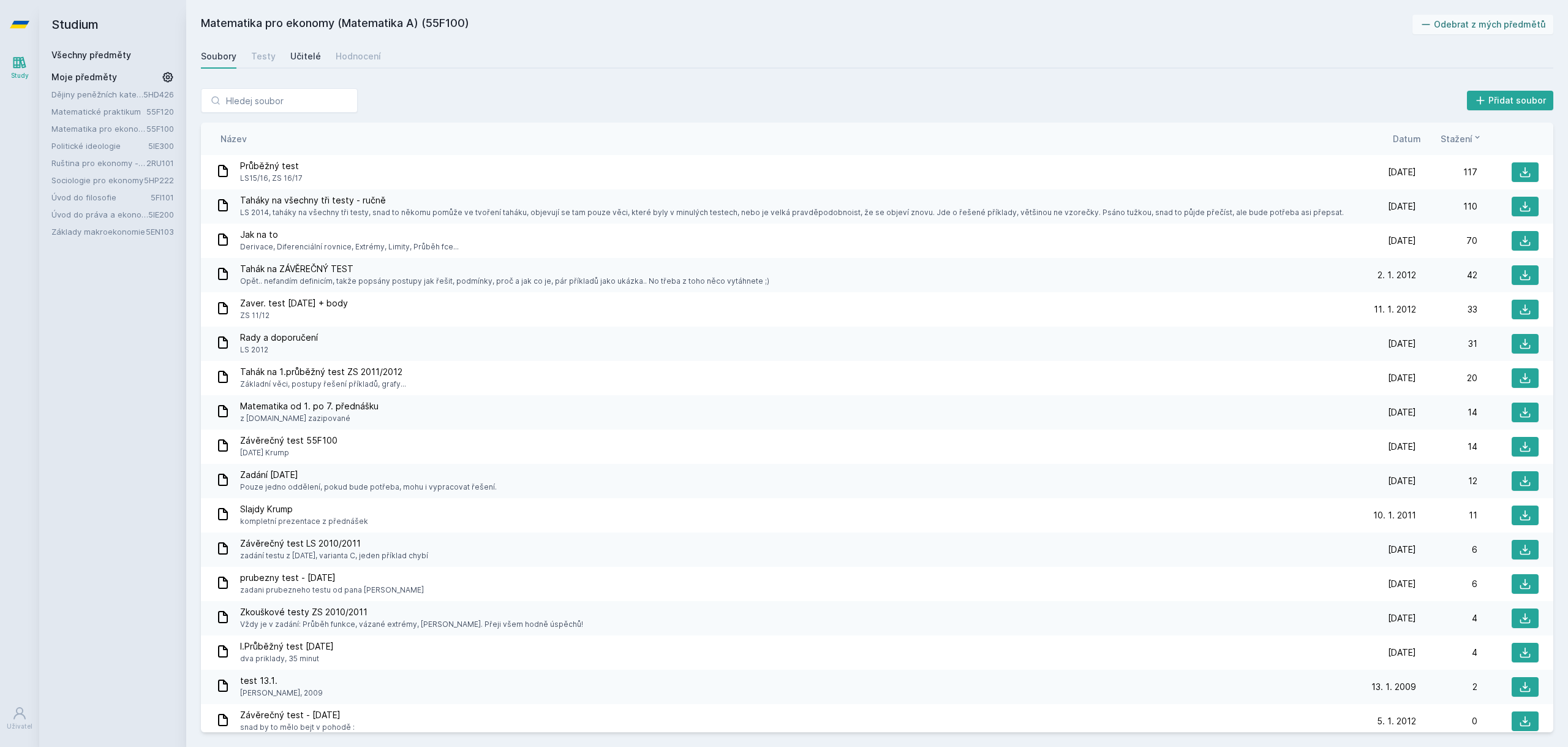
click at [309, 59] on div "Učitelé" at bounding box center [305, 56] width 31 height 12
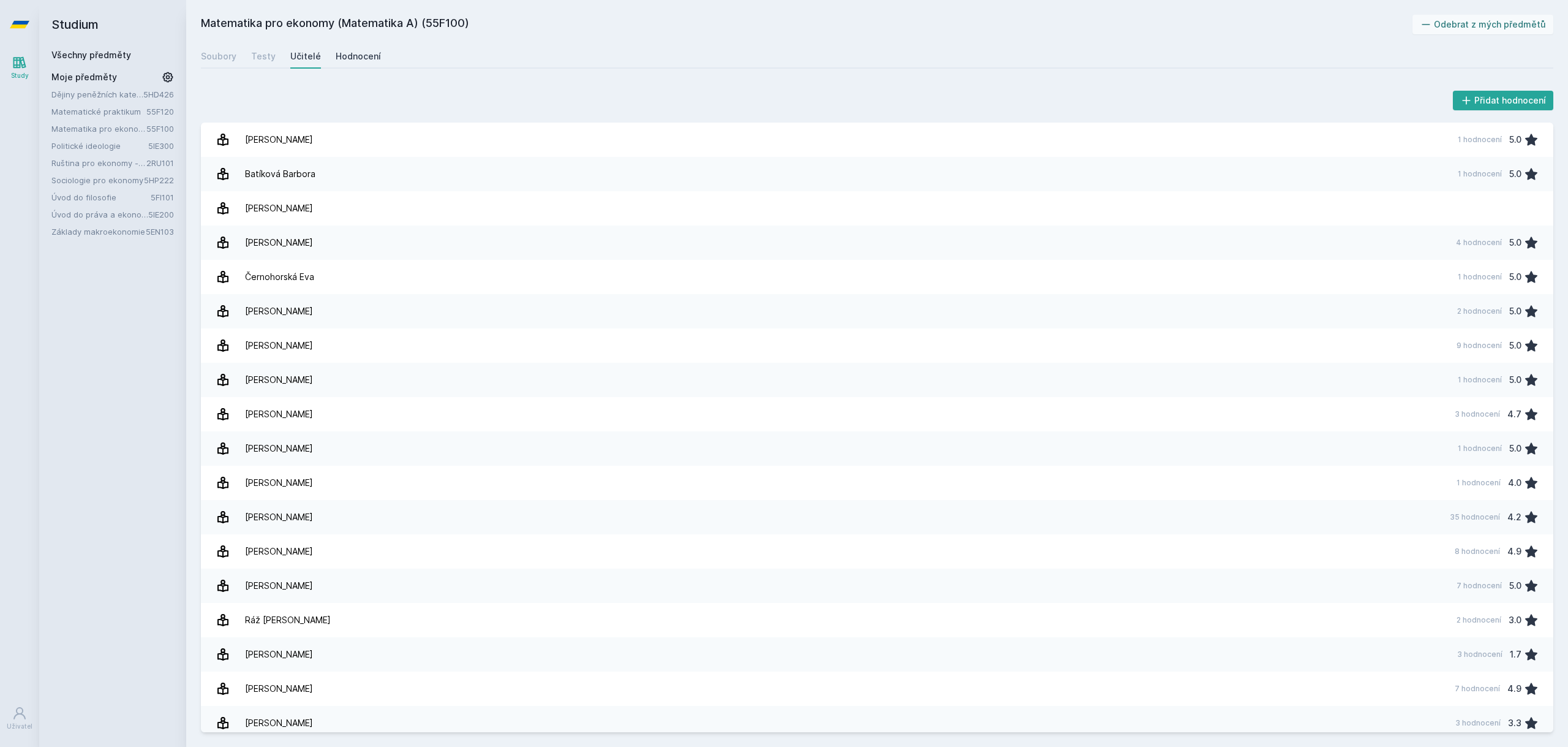
click at [375, 57] on div "Hodnocení" at bounding box center [359, 56] width 45 height 12
